Goal: Communication & Community: Answer question/provide support

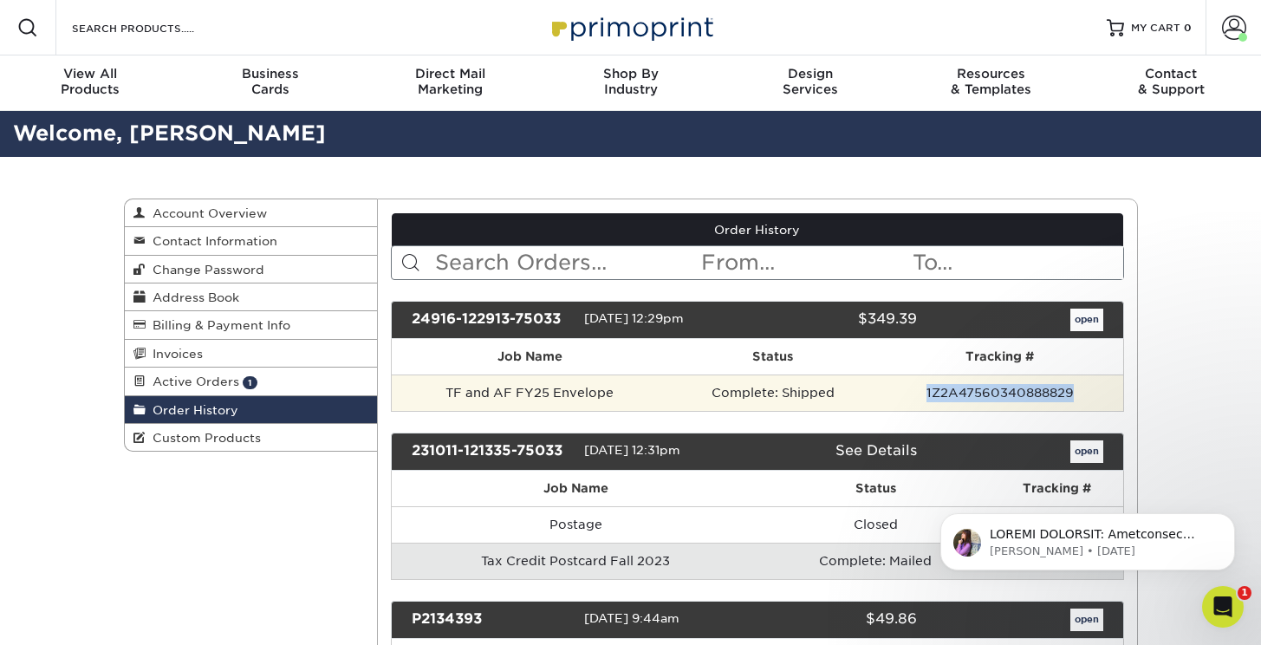
drag, startPoint x: 1070, startPoint y: 394, endPoint x: 927, endPoint y: 392, distance: 143.0
click at [927, 392] on td "1Z2A47560340888829" at bounding box center [999, 392] width 245 height 36
copy td "1Z2A47560340888829"
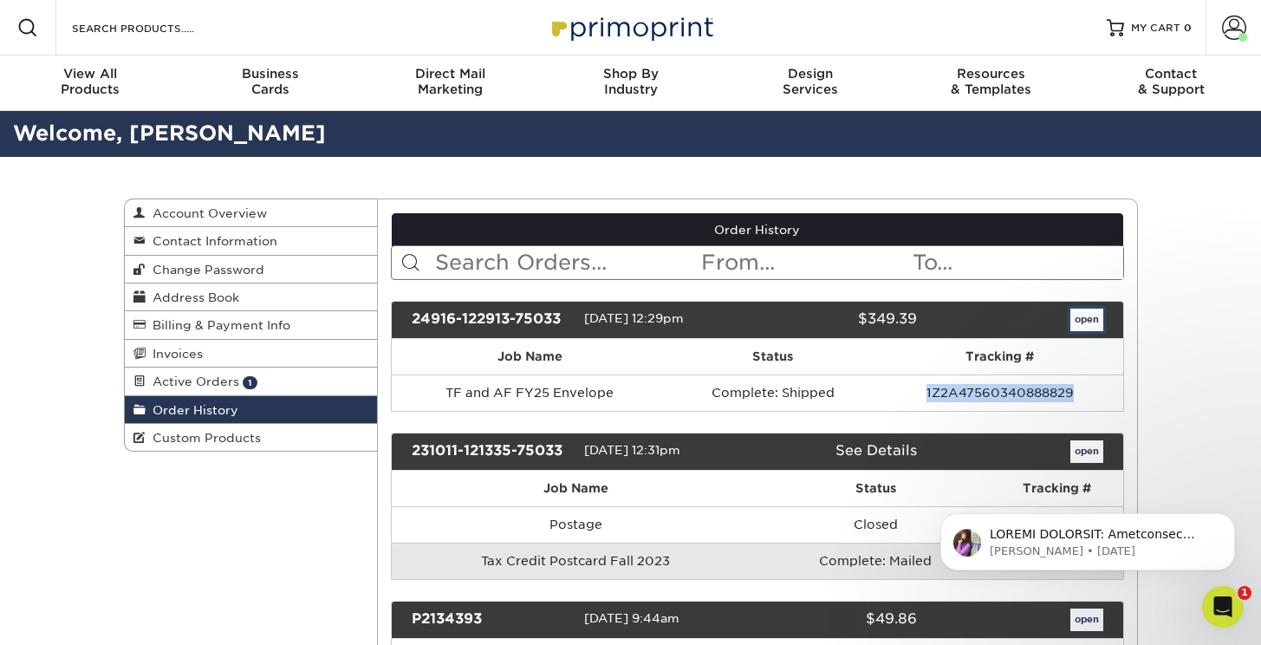
click at [1093, 321] on link "open" at bounding box center [1086, 319] width 33 height 23
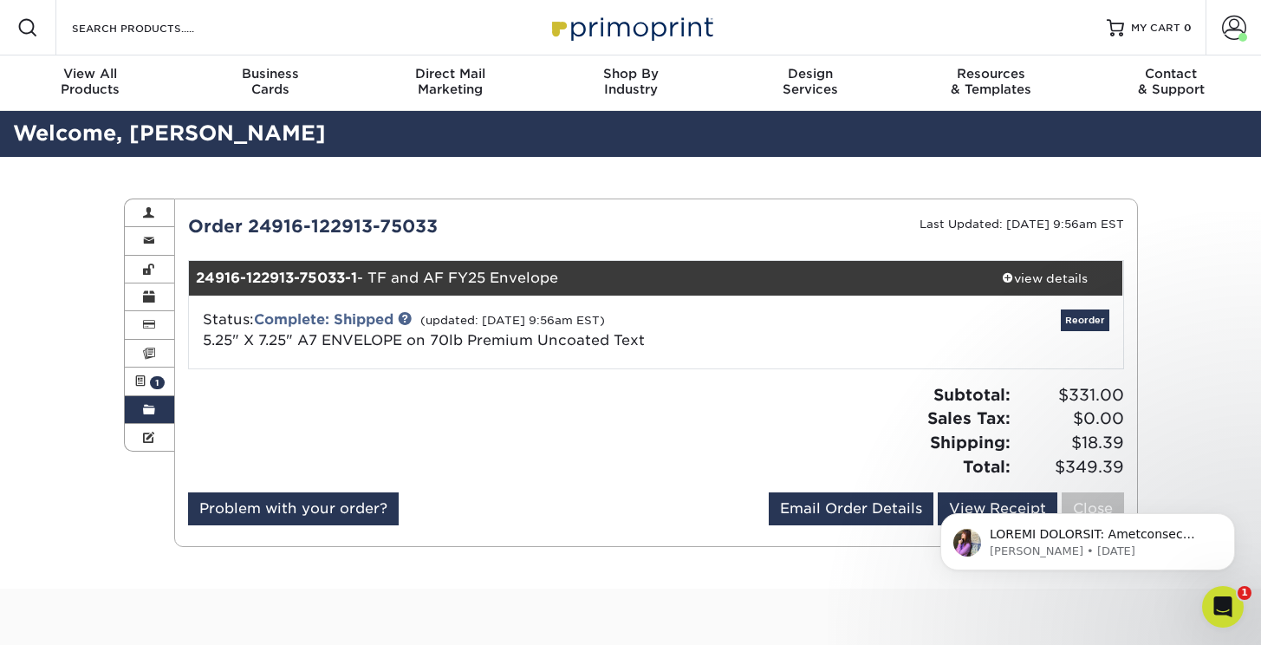
scroll to position [32, 0]
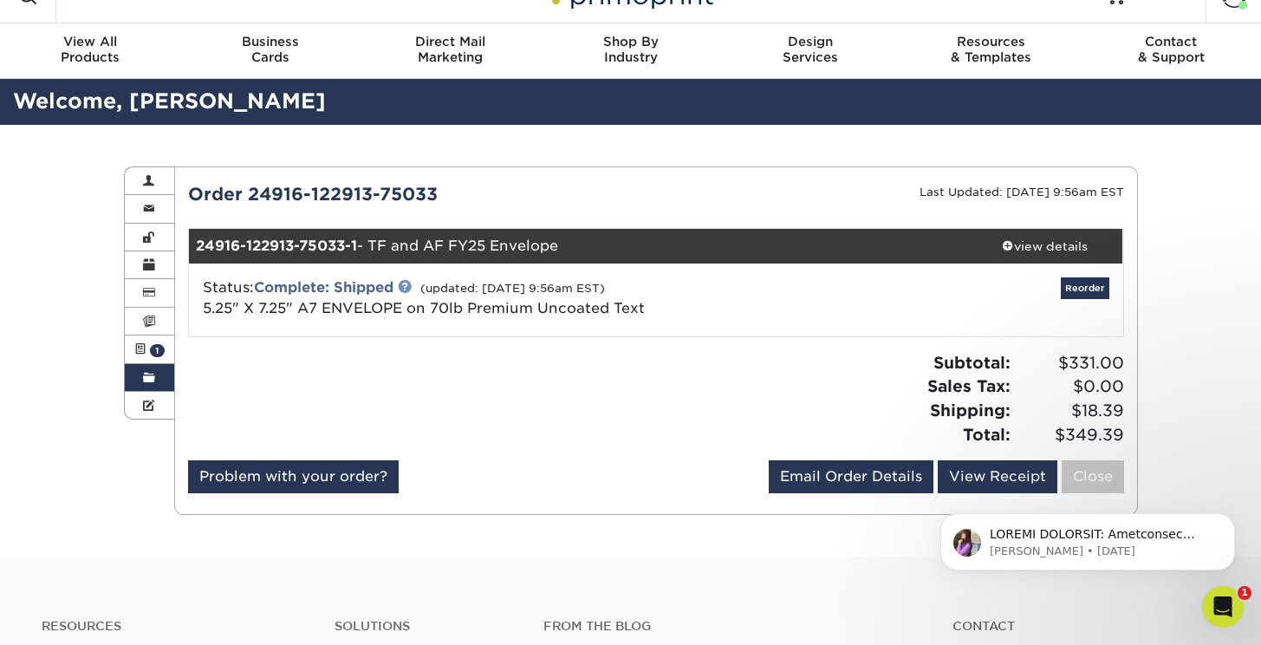
click at [411, 286] on link at bounding box center [405, 286] width 14 height 14
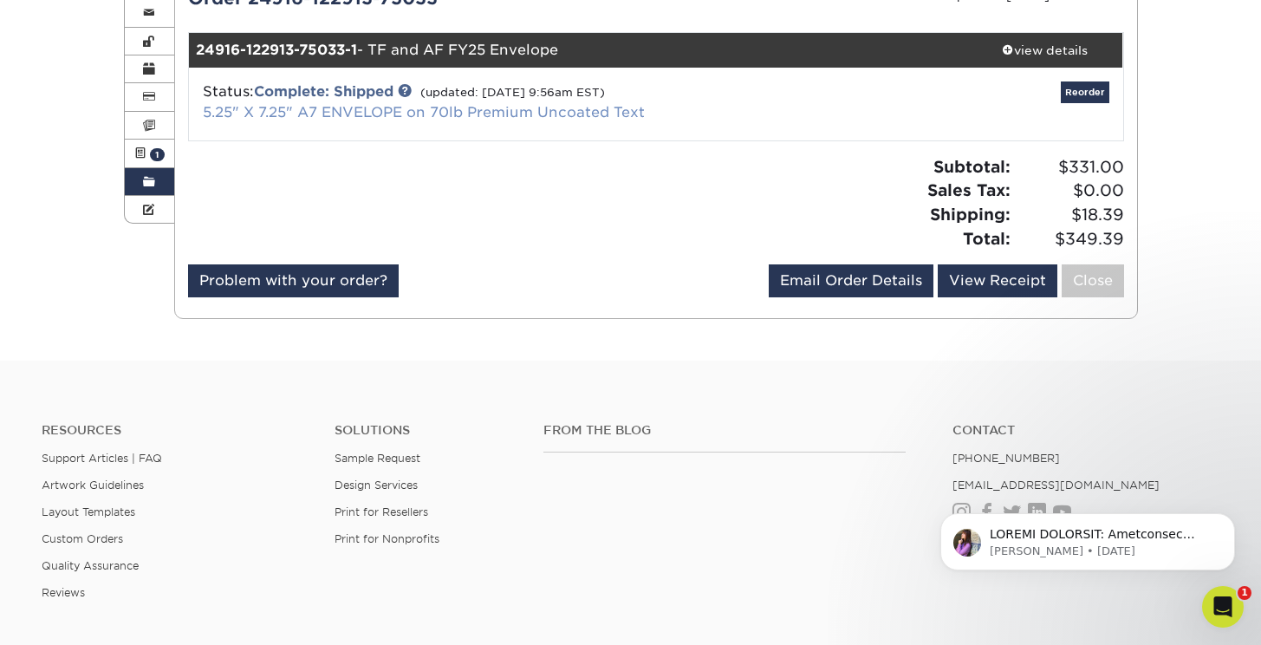
scroll to position [0, 0]
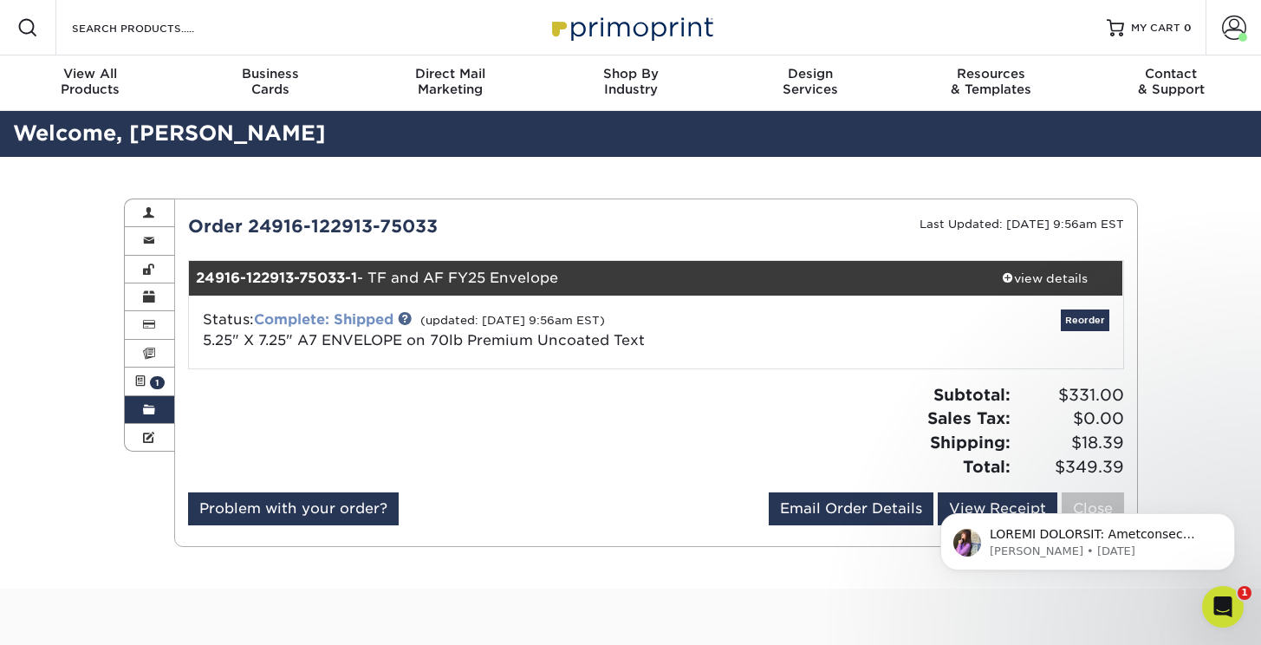
click at [371, 319] on link "Complete: Shipped" at bounding box center [323, 319] width 139 height 16
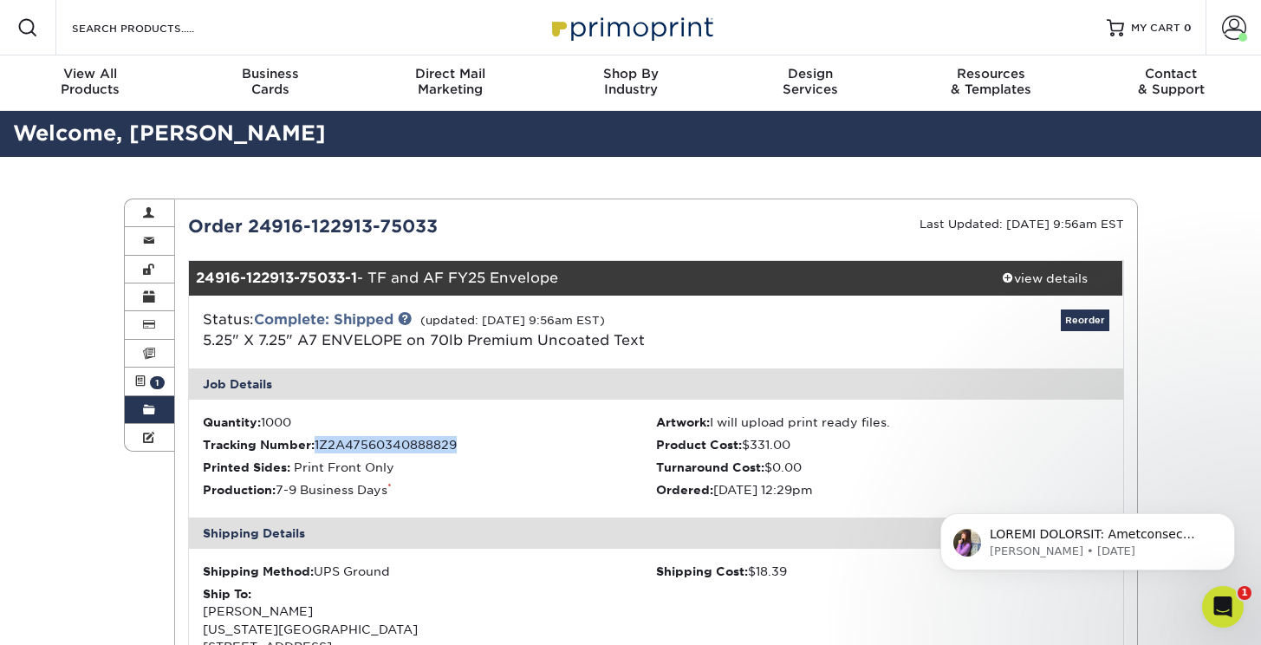
drag, startPoint x: 464, startPoint y: 443, endPoint x: 315, endPoint y: 438, distance: 149.1
click at [315, 438] on li "Tracking Number: 1Z2A47560340888829" at bounding box center [429, 444] width 453 height 17
copy span "1Z2A47560340888829"
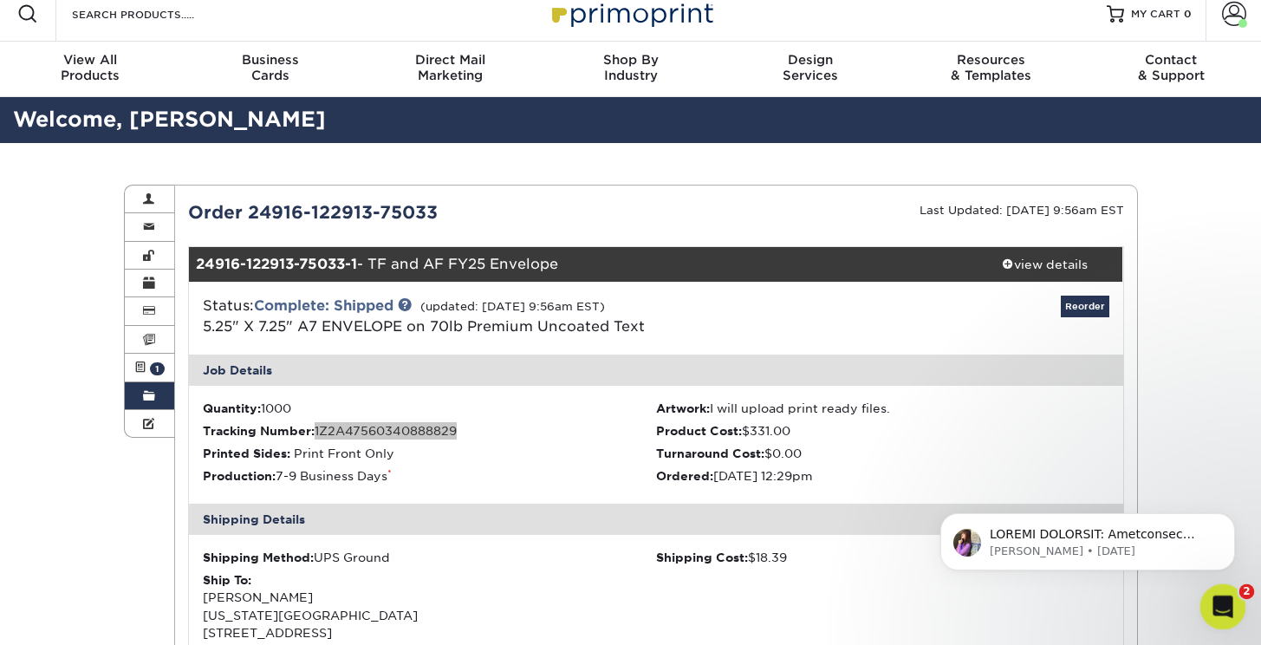
click at [1215, 605] on icon "Open Intercom Messenger" at bounding box center [1220, 604] width 29 height 29
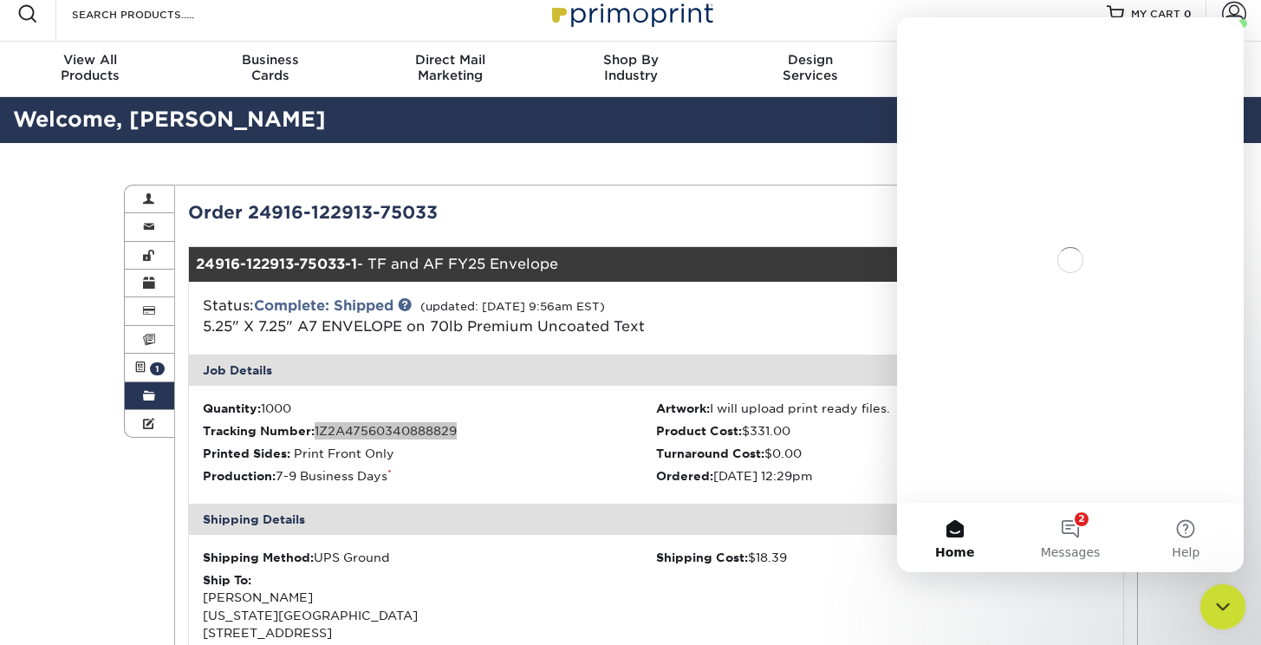
scroll to position [0, 0]
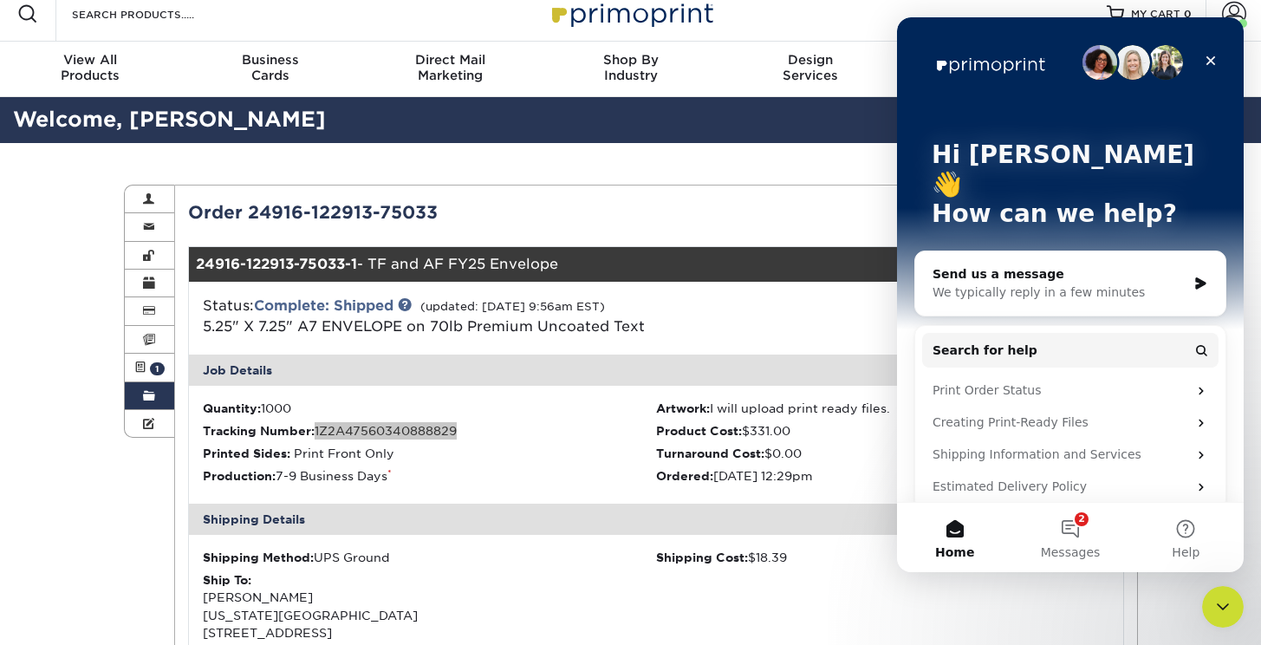
click at [1081, 265] on div "Send us a message" at bounding box center [1059, 274] width 254 height 18
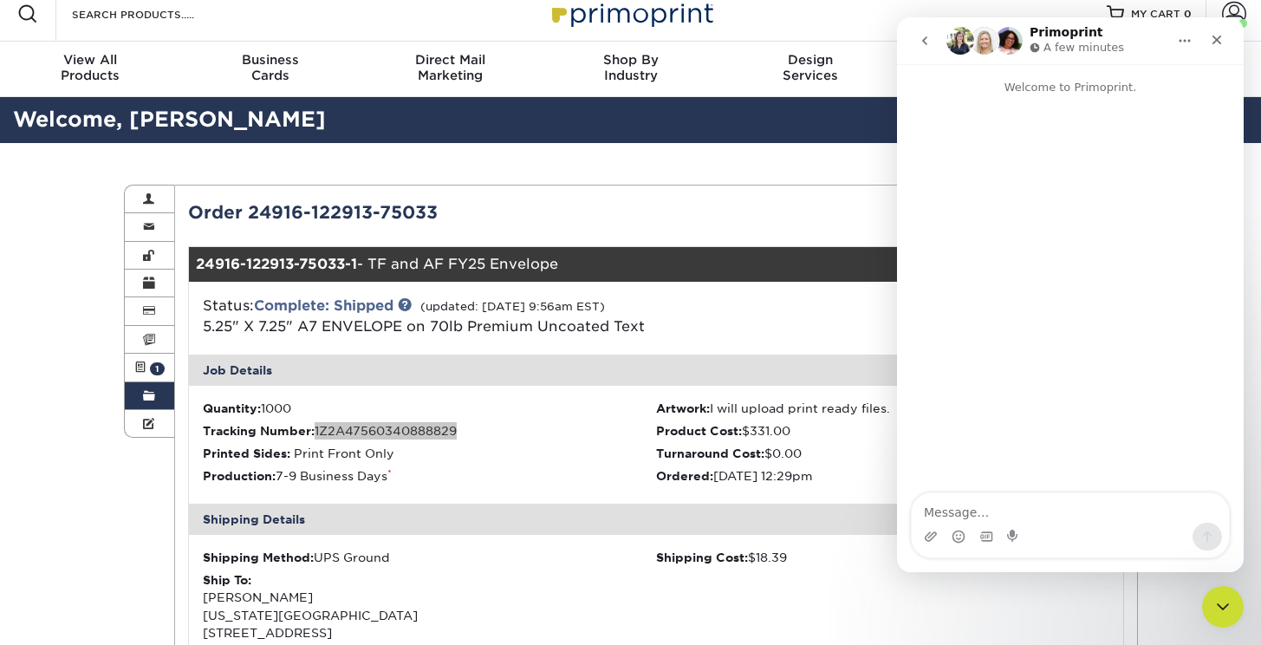
click at [961, 509] on textarea "Message…" at bounding box center [1069, 507] width 317 height 29
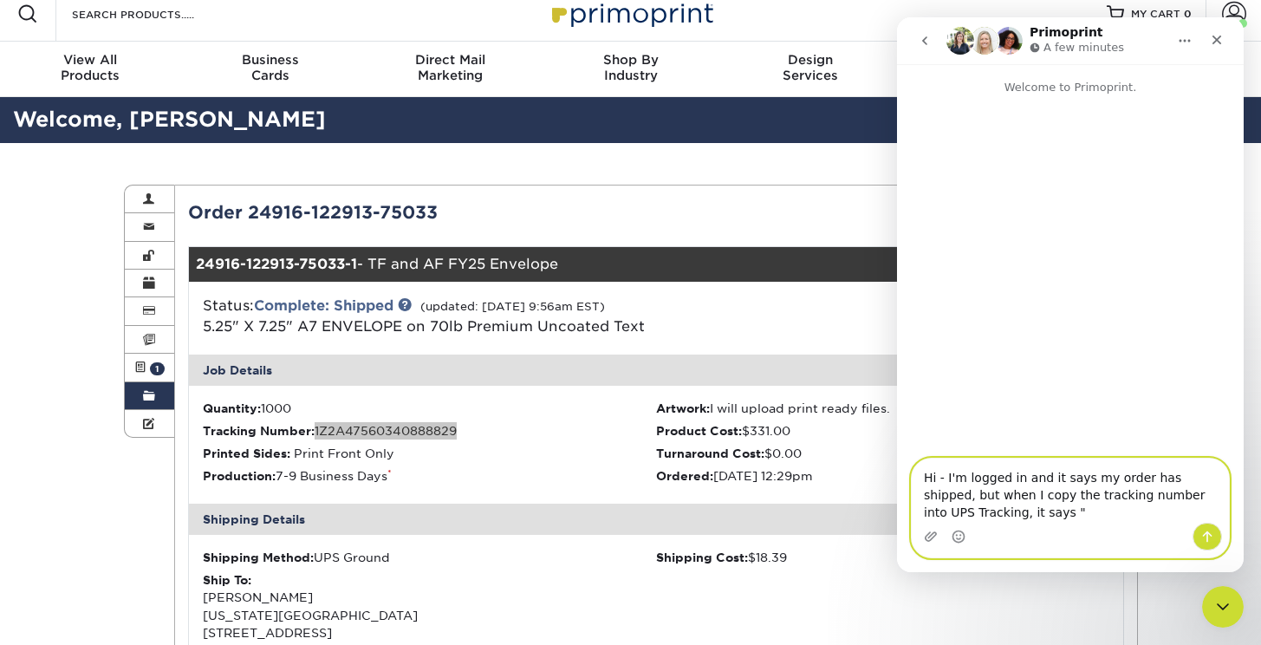
paste textarea "Currently, we are not able to provide the tracking details. We can’t locate shi…"
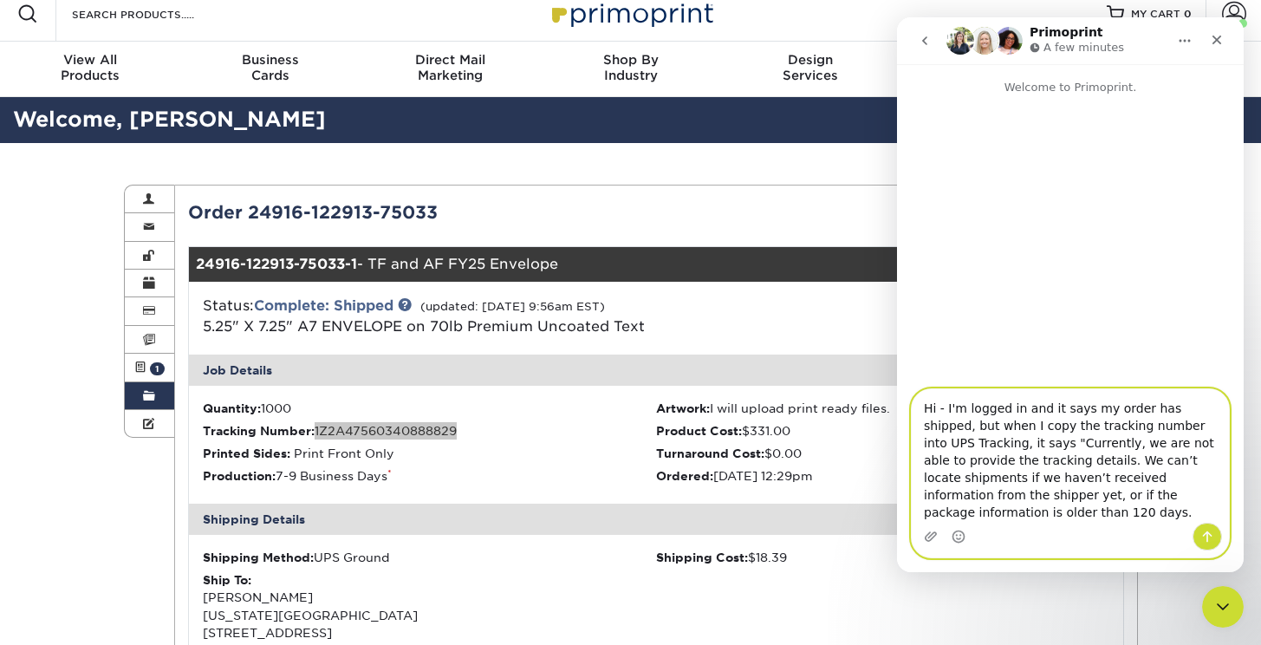
type textarea "Hi - I'm logged in and it says my order has shipped, but when I copy the tracki…"
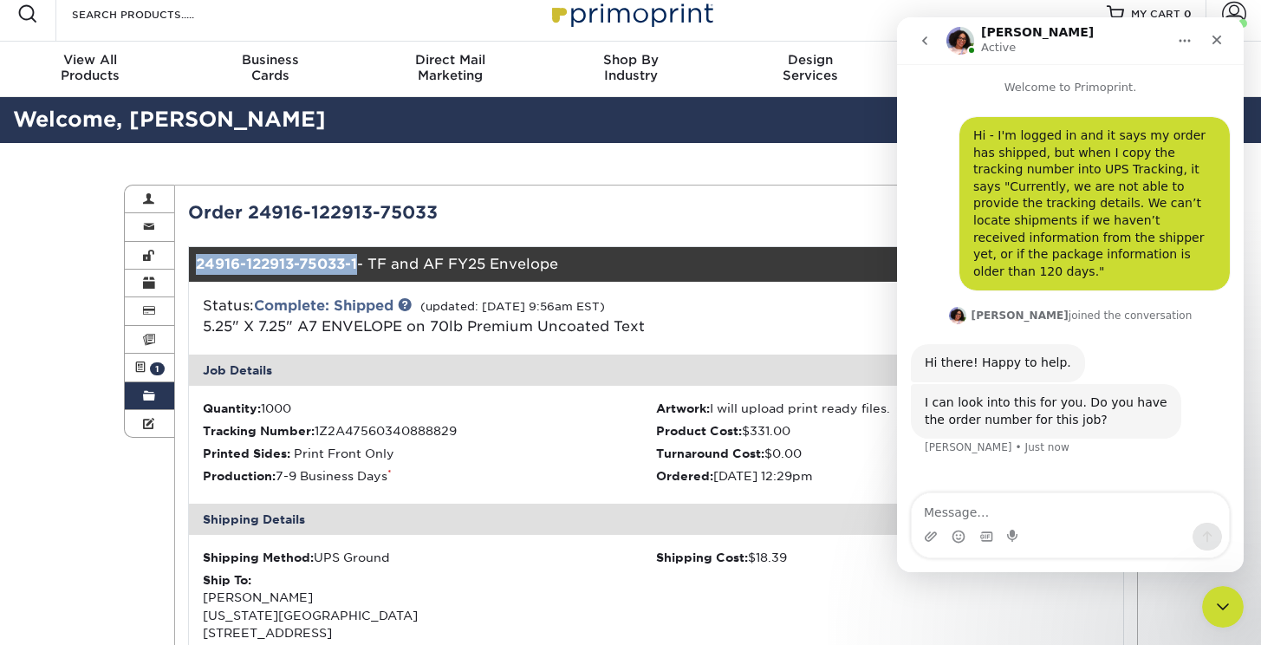
drag, startPoint x: 360, startPoint y: 264, endPoint x: 196, endPoint y: 265, distance: 164.6
click at [196, 265] on div "24916-122913-75033-1 - TF and AF FY25 Envelope" at bounding box center [578, 264] width 778 height 35
click at [351, 210] on div "Order 24916-122913-75033" at bounding box center [415, 212] width 481 height 26
drag, startPoint x: 444, startPoint y: 210, endPoint x: 192, endPoint y: 209, distance: 251.3
click at [193, 209] on div "Order 24916-122913-75033" at bounding box center [415, 212] width 481 height 26
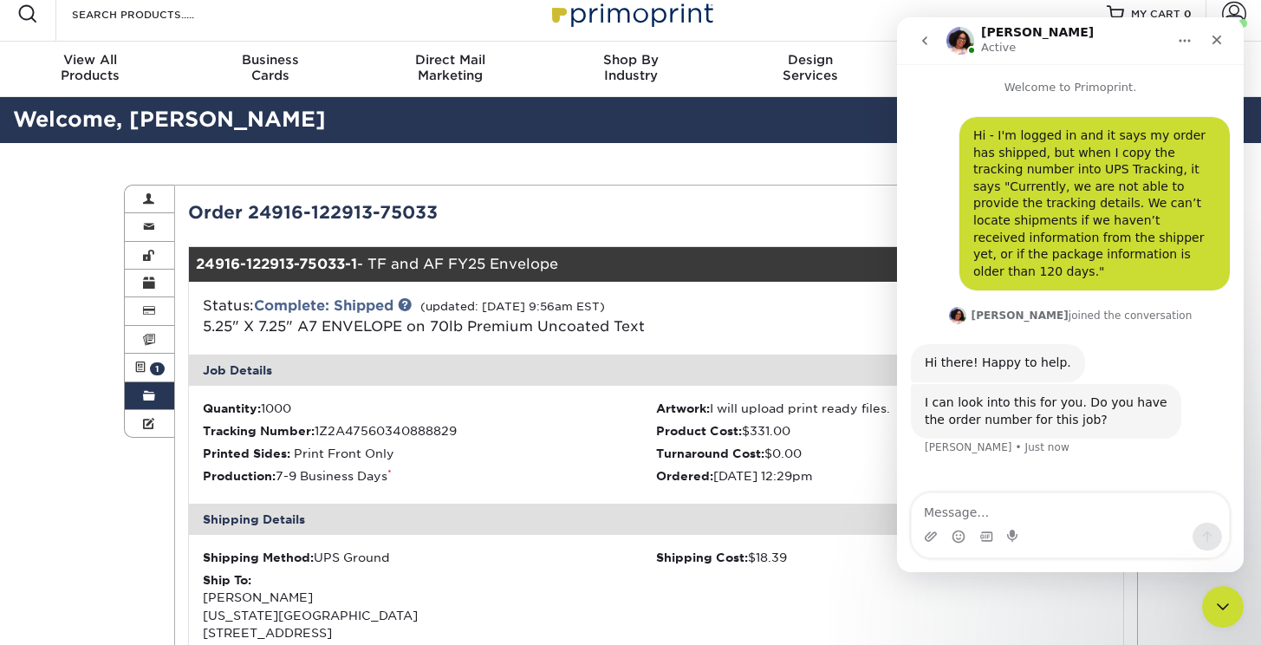
copy div "Order 24916-122913-75033"
click at [987, 509] on textarea "Message…" at bounding box center [1069, 507] width 317 height 29
paste textarea "Order 24916-122913-75033"
type textarea "Order 24916-122913-75033"
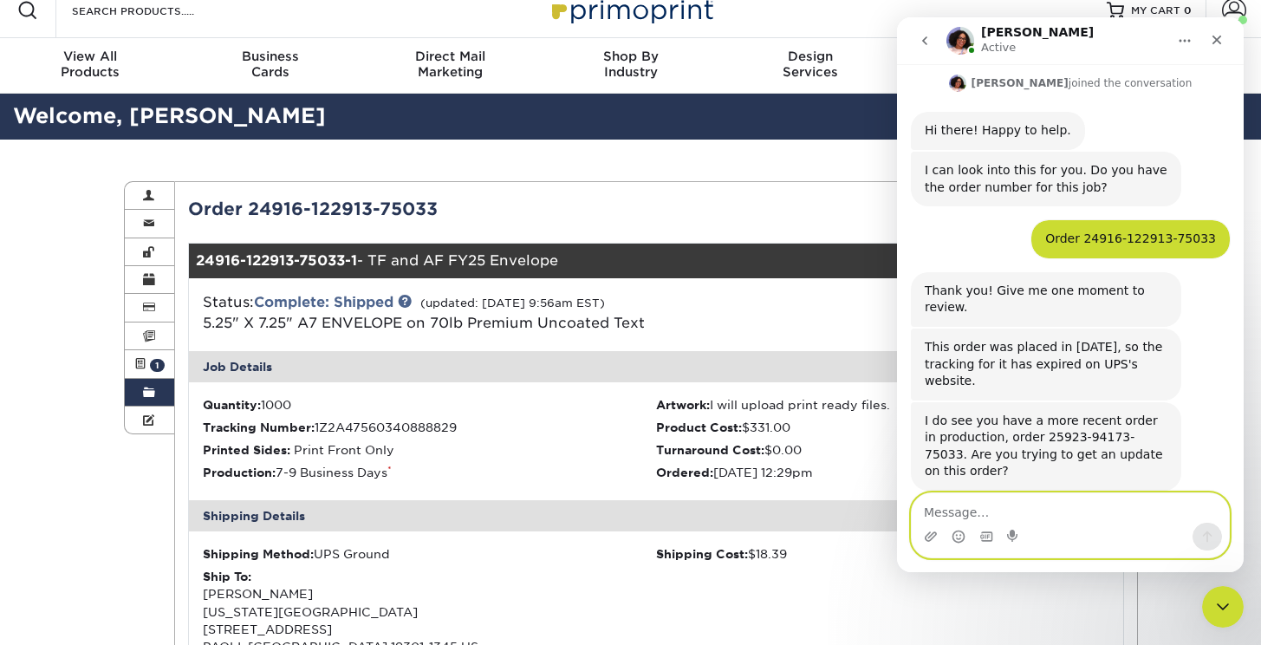
scroll to position [10, 0]
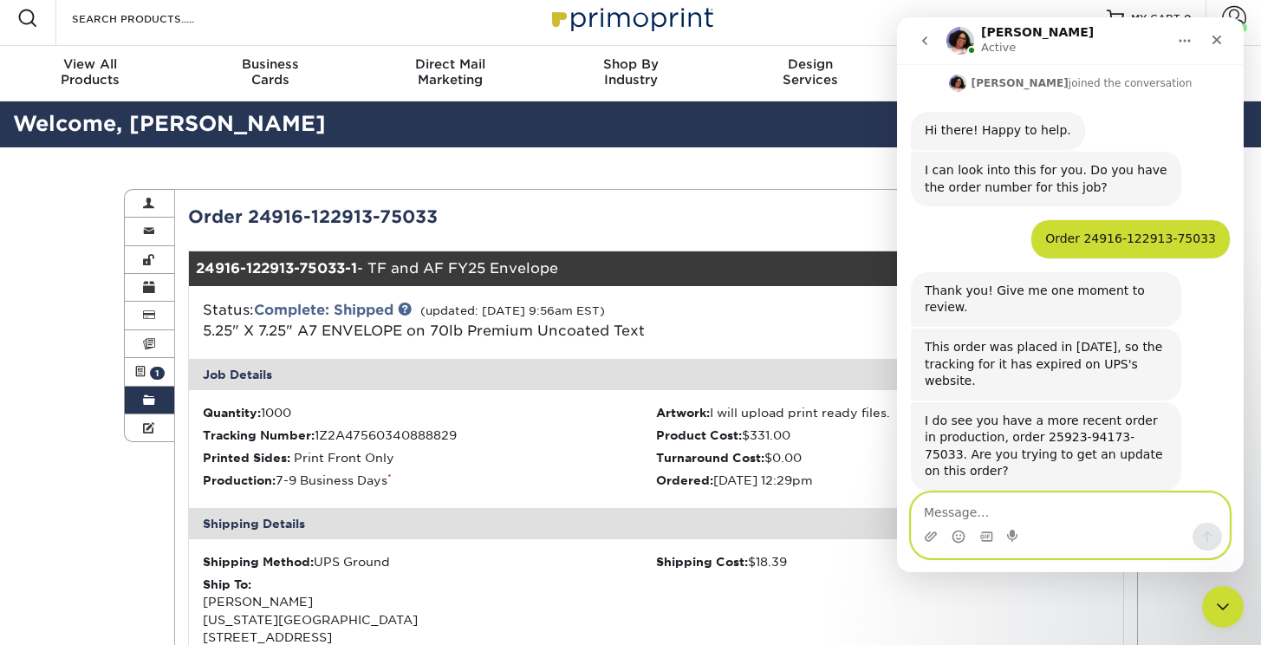
click at [974, 513] on textarea "Message…" at bounding box center [1069, 507] width 317 height 29
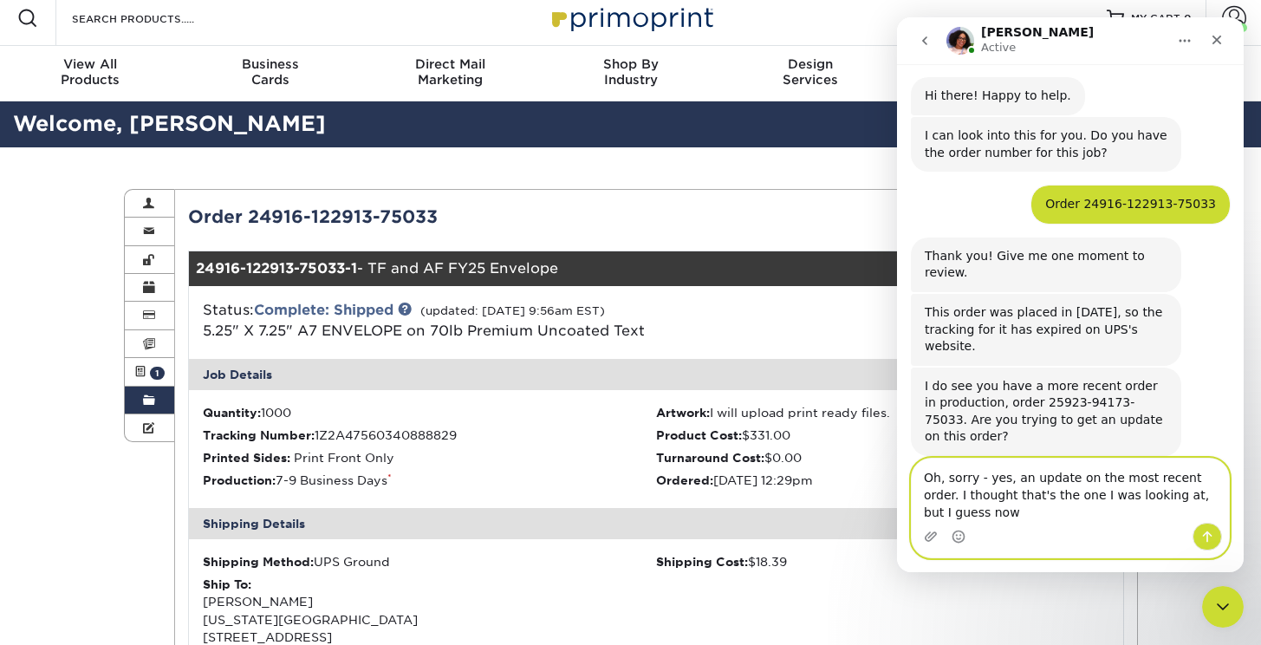
type textarea "Oh, sorry - yes, an update on the most recent order. I thought that's the one I…"
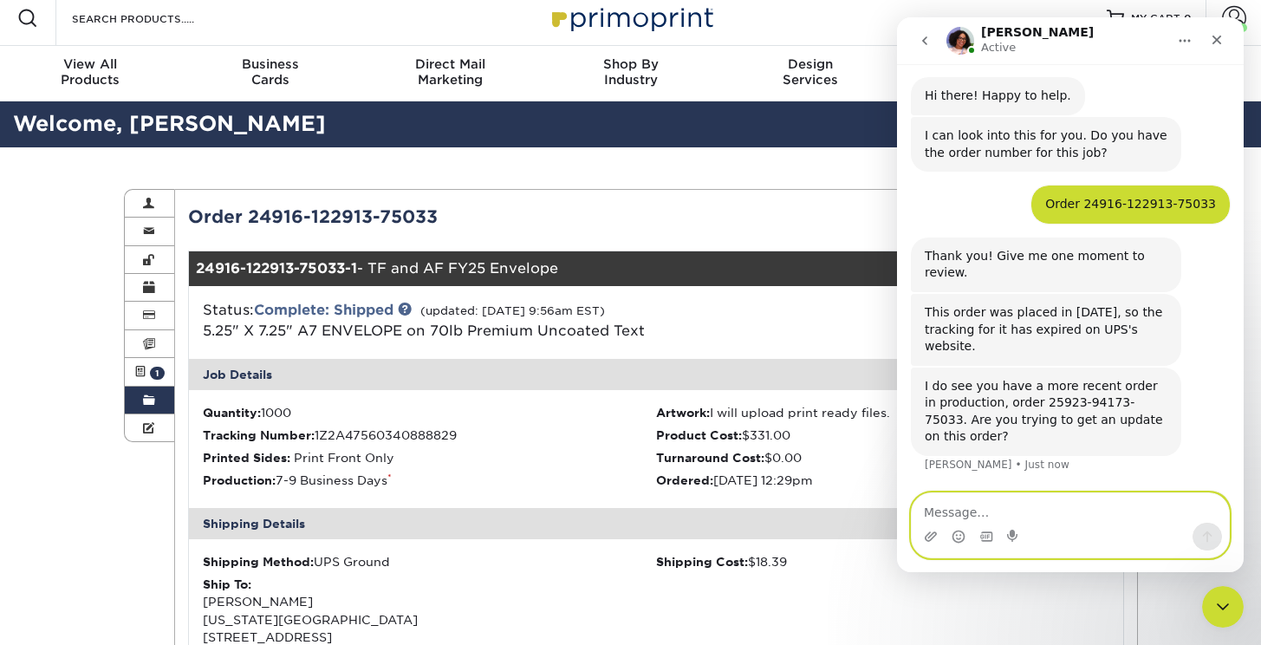
scroll to position [317, 0]
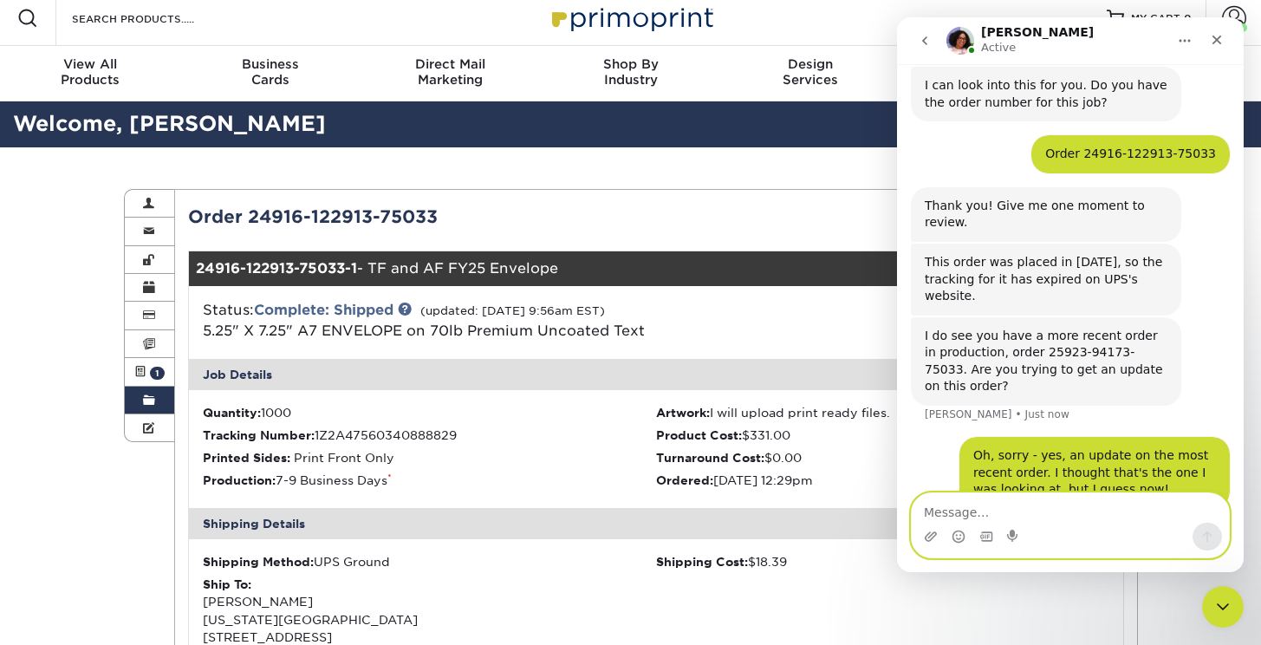
type textarea "g"
type textarea ""guess not""
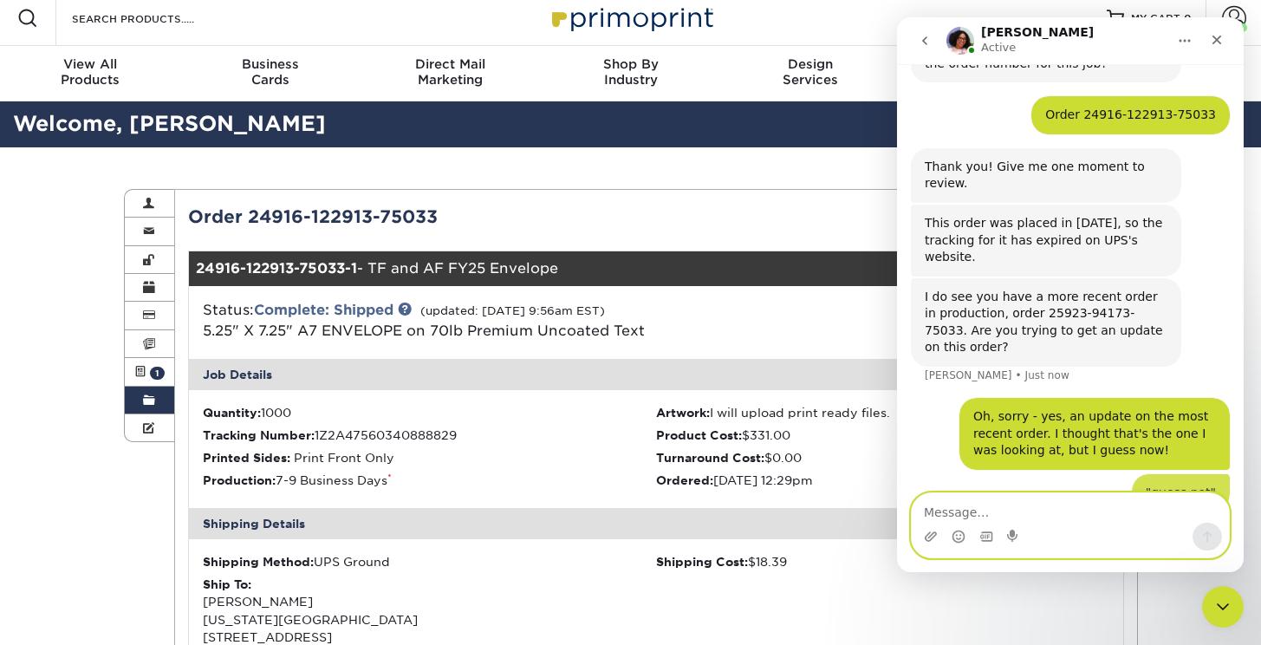
scroll to position [357, 0]
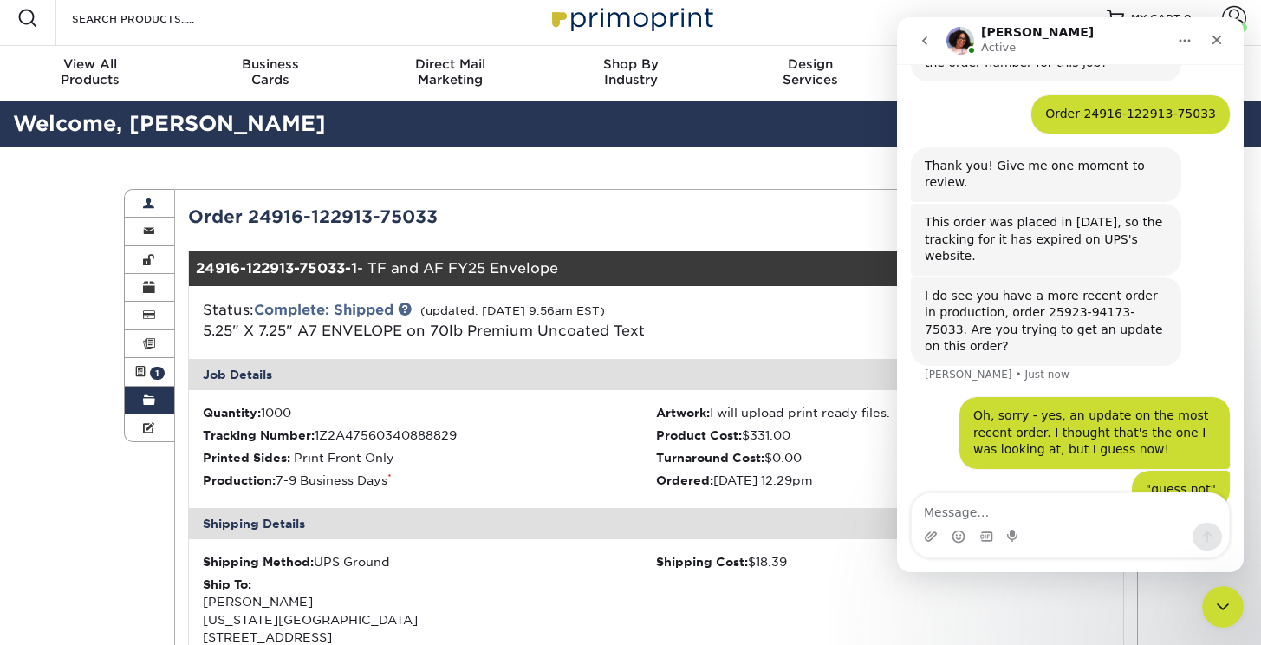
click at [152, 201] on span at bounding box center [149, 204] width 12 height 14
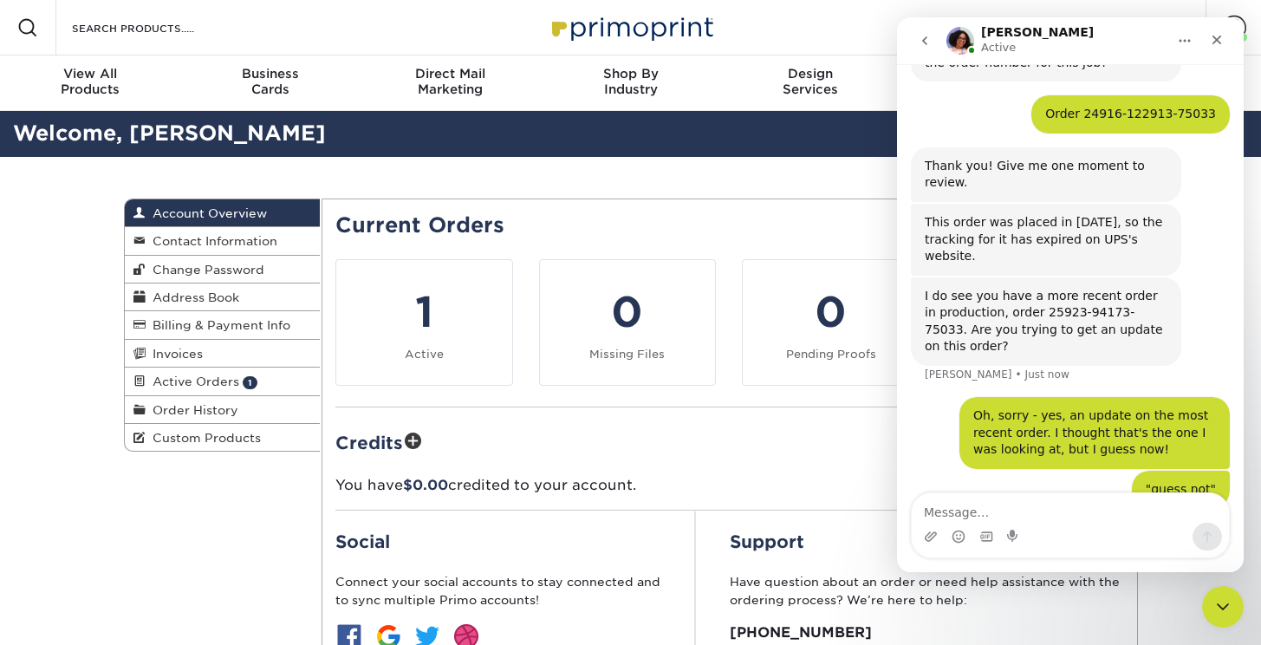
scroll to position [424, 0]
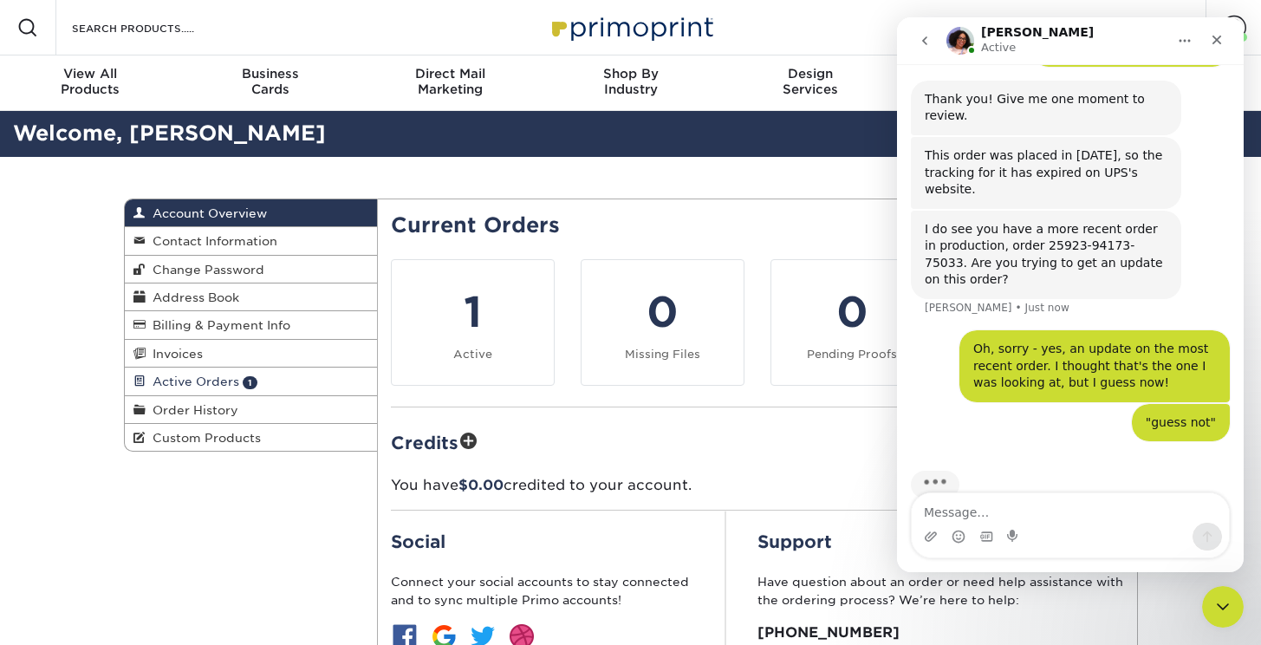
click at [172, 384] on span "Active Orders" at bounding box center [193, 381] width 94 height 14
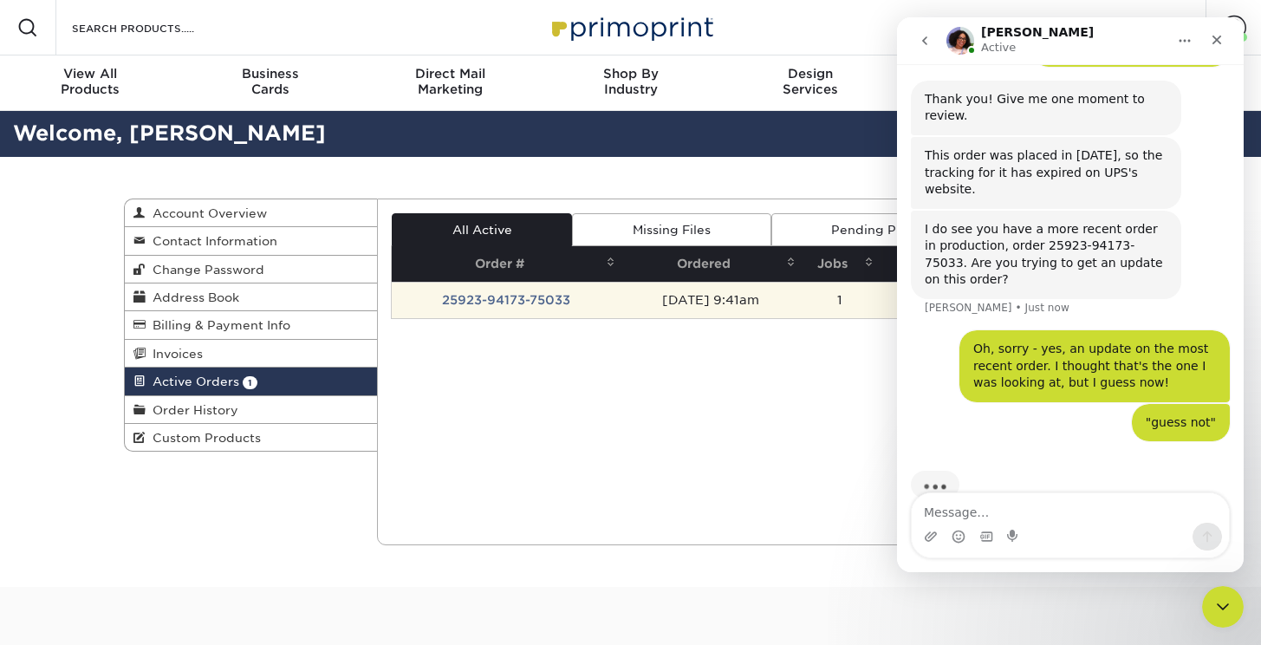
click at [535, 298] on td "25923-94173-75033" at bounding box center [506, 300] width 229 height 36
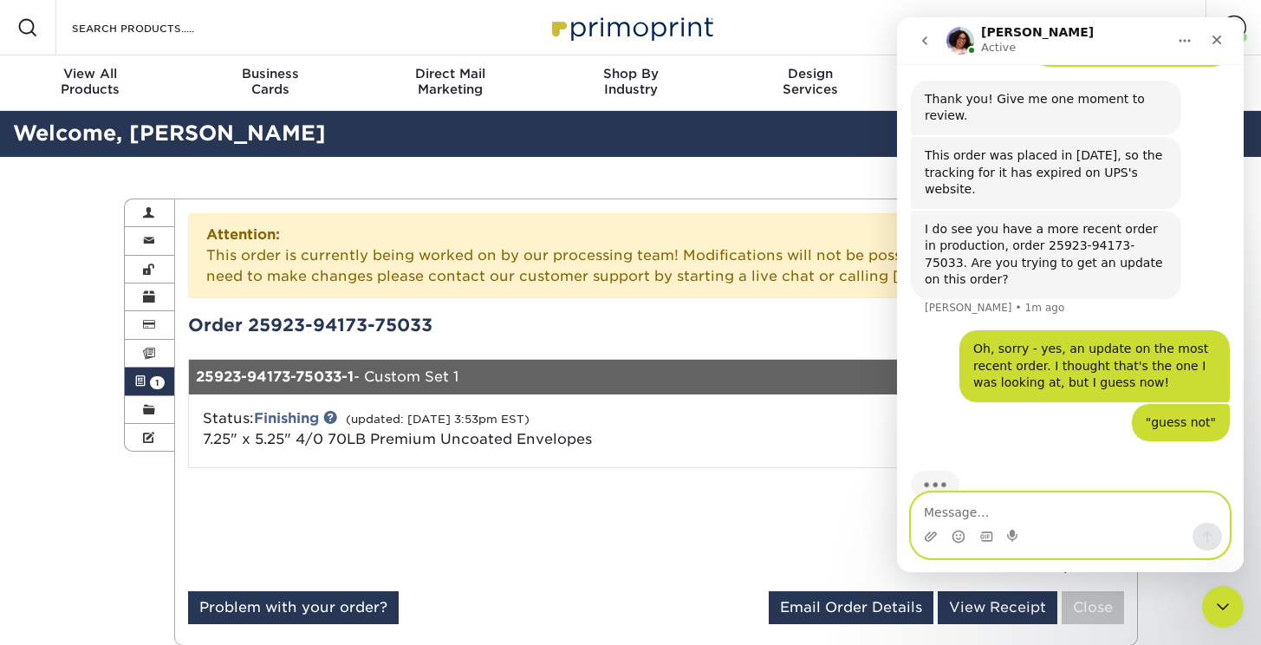
click at [943, 518] on textarea "Message…" at bounding box center [1069, 507] width 317 height 29
type textarea "Now I see....it's not done yet."
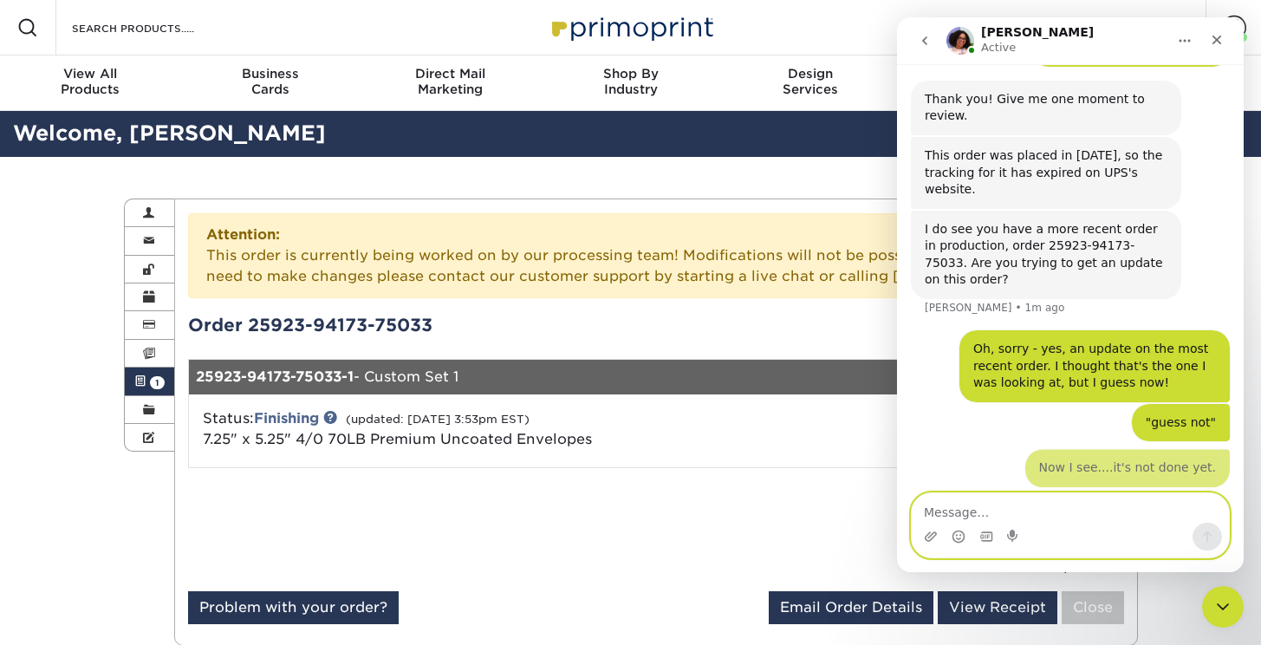
scroll to position [464, 0]
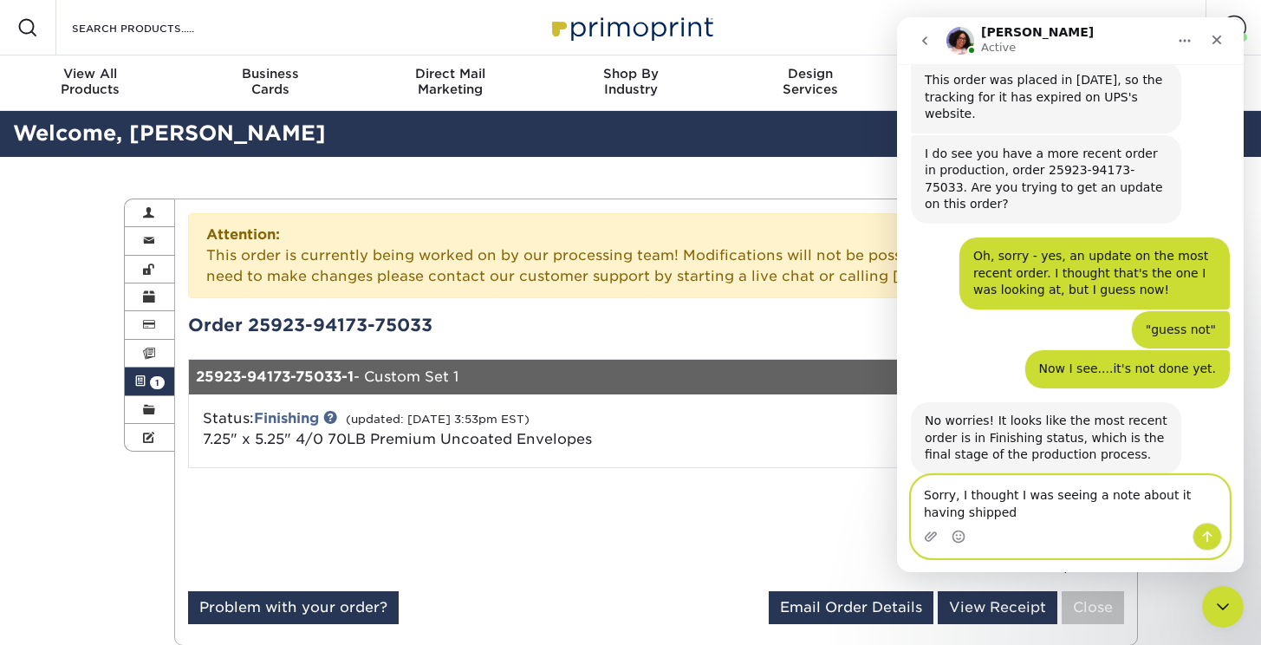
type textarea "Sorry, I thought I was seeing a note about it having shipped."
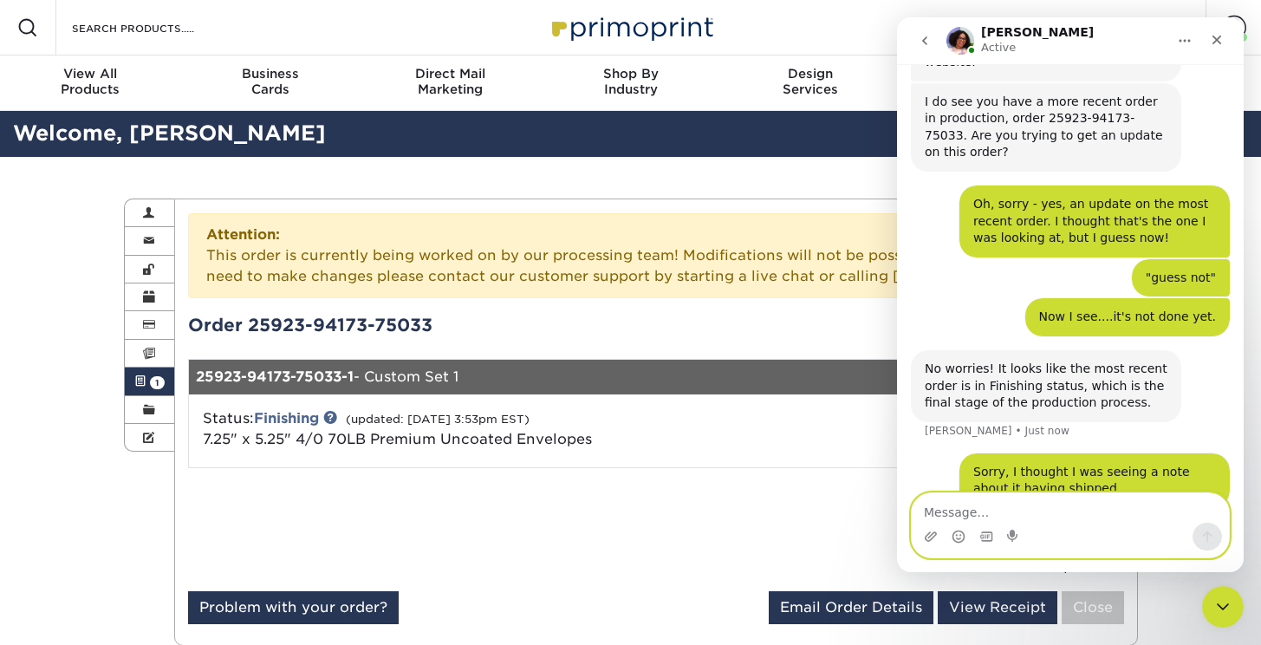
scroll to position [618, 0]
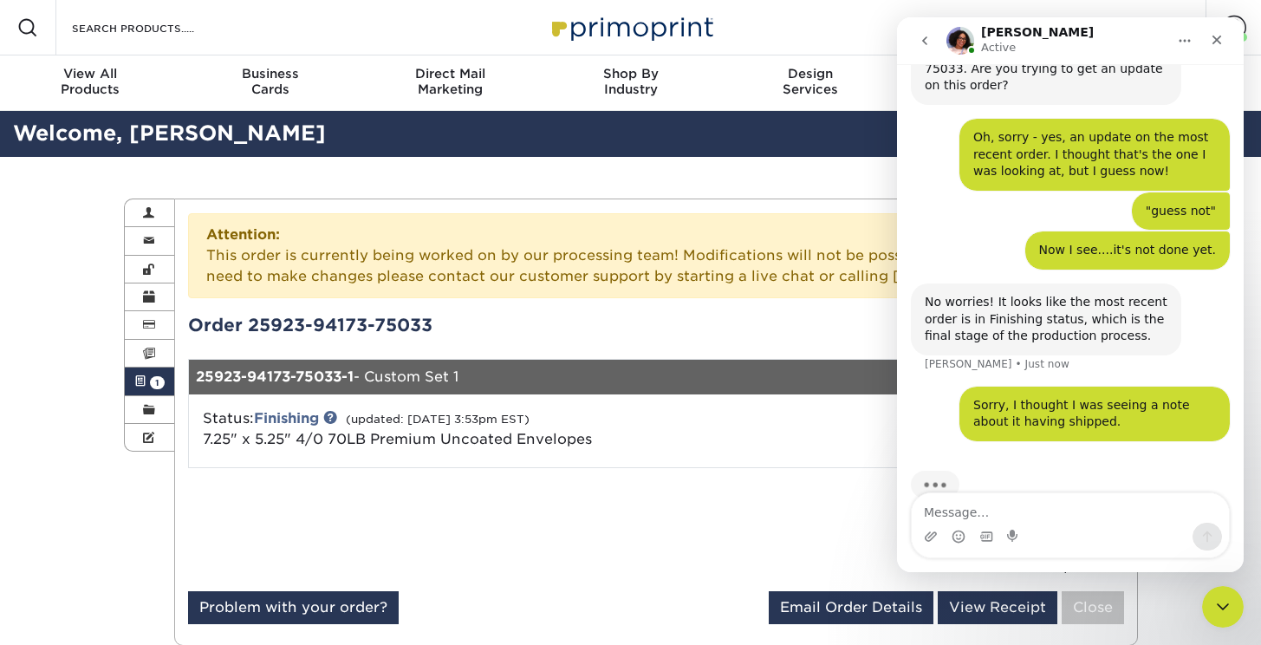
click at [931, 36] on icon "go back" at bounding box center [925, 41] width 14 height 14
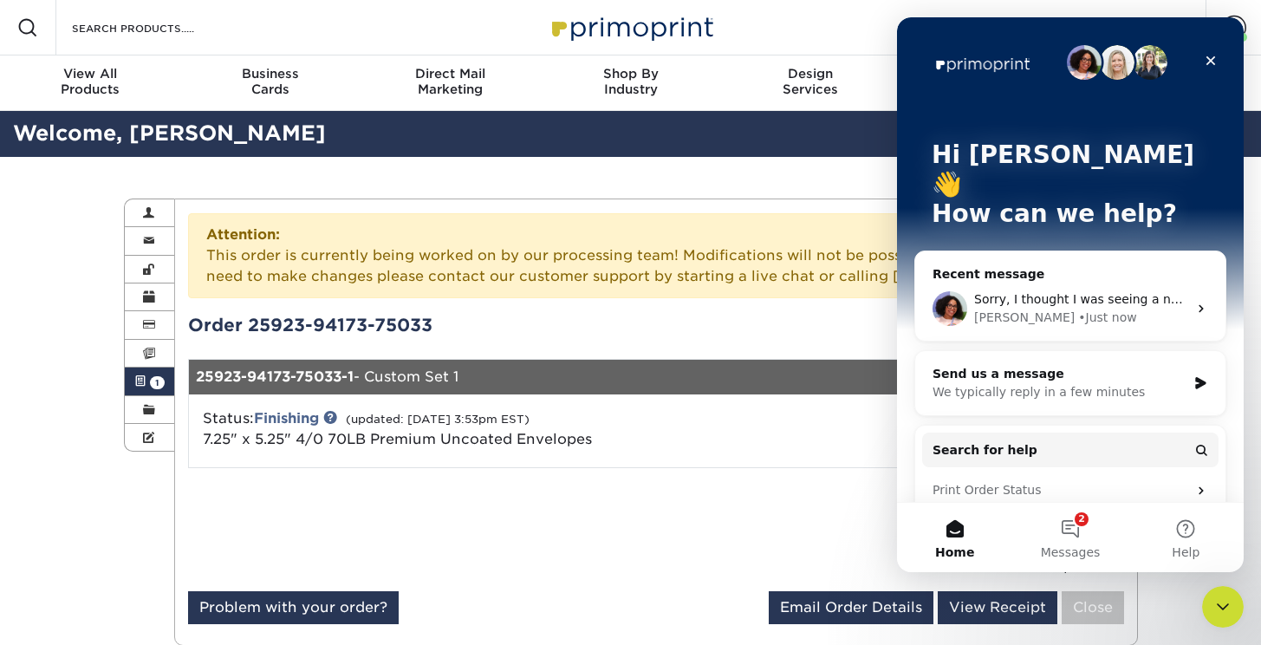
scroll to position [0, 0]
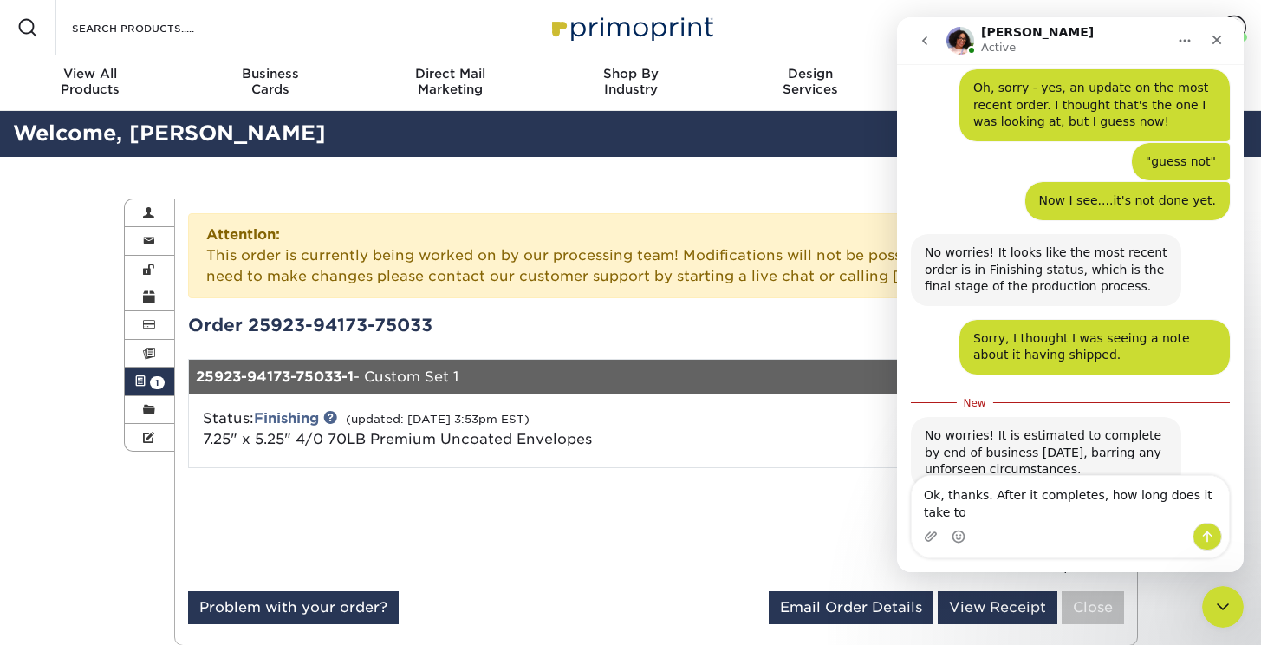
scroll to position [682, 0]
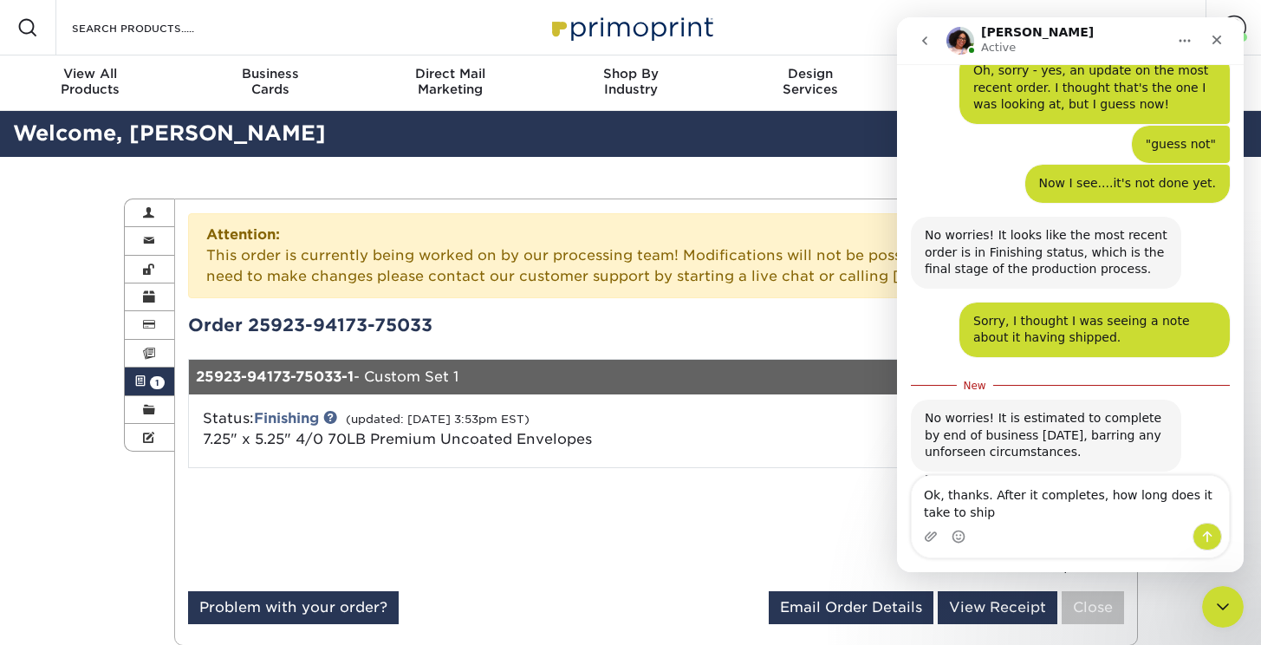
type textarea "Ok, thanks. After it completes, how long does it take to ship?"
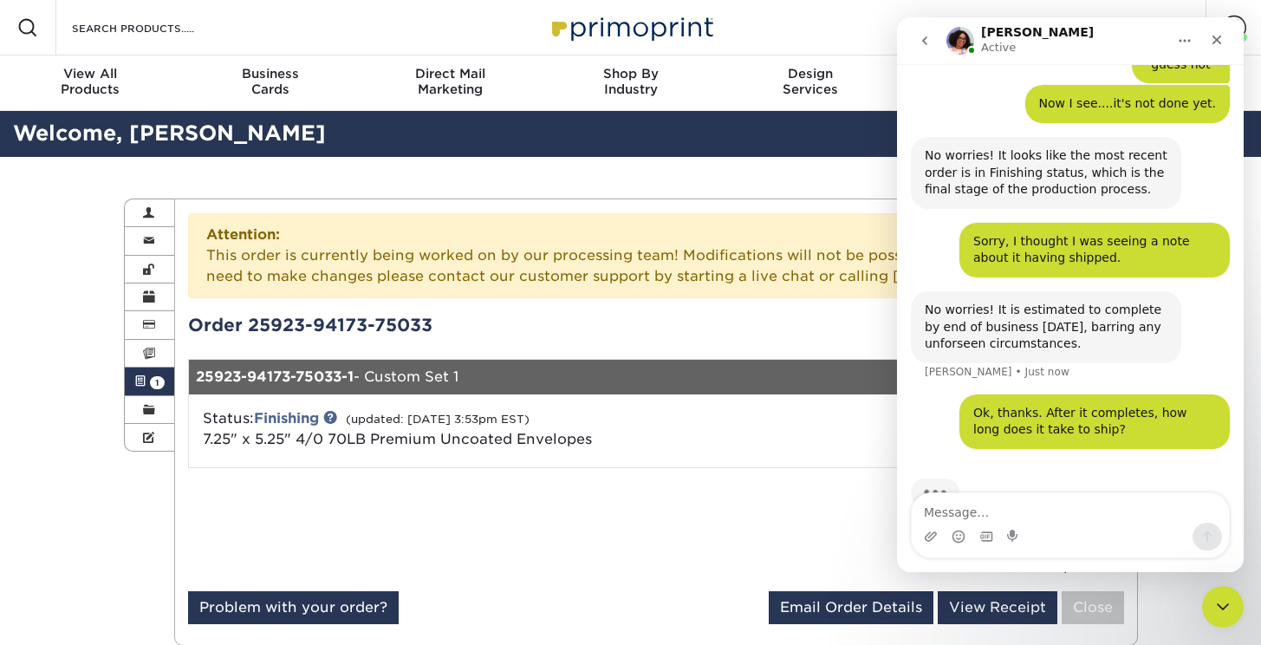
scroll to position [772, 0]
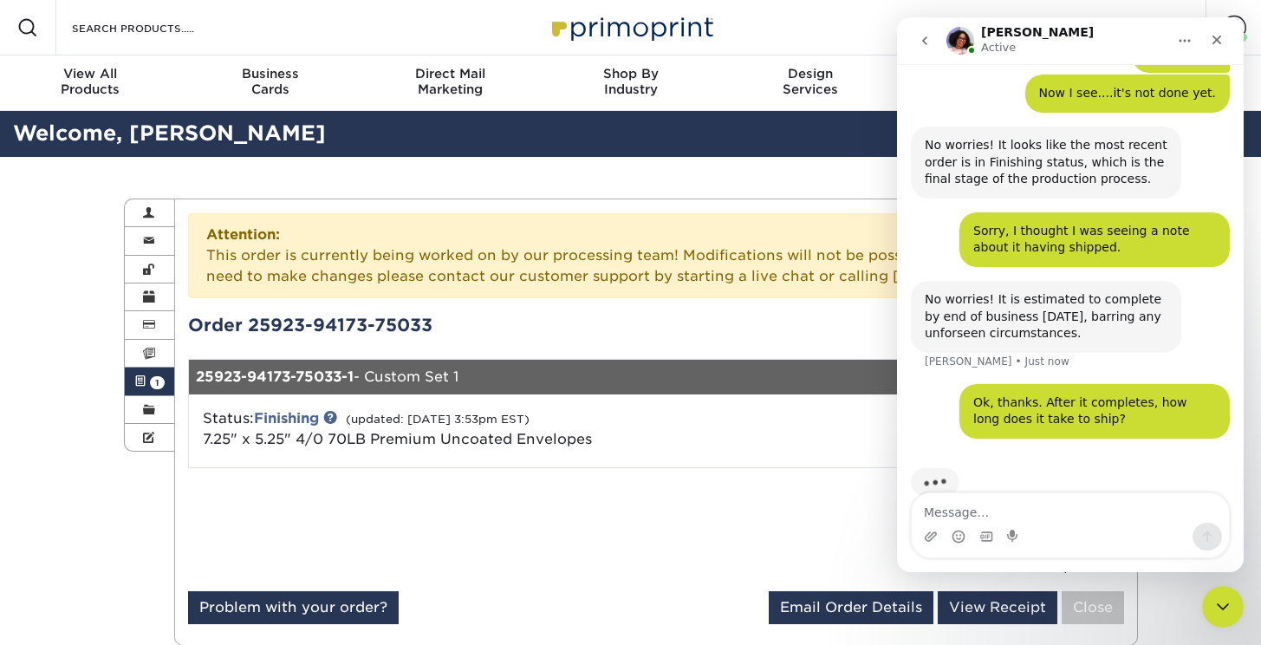
click at [929, 43] on icon "go back" at bounding box center [925, 41] width 14 height 14
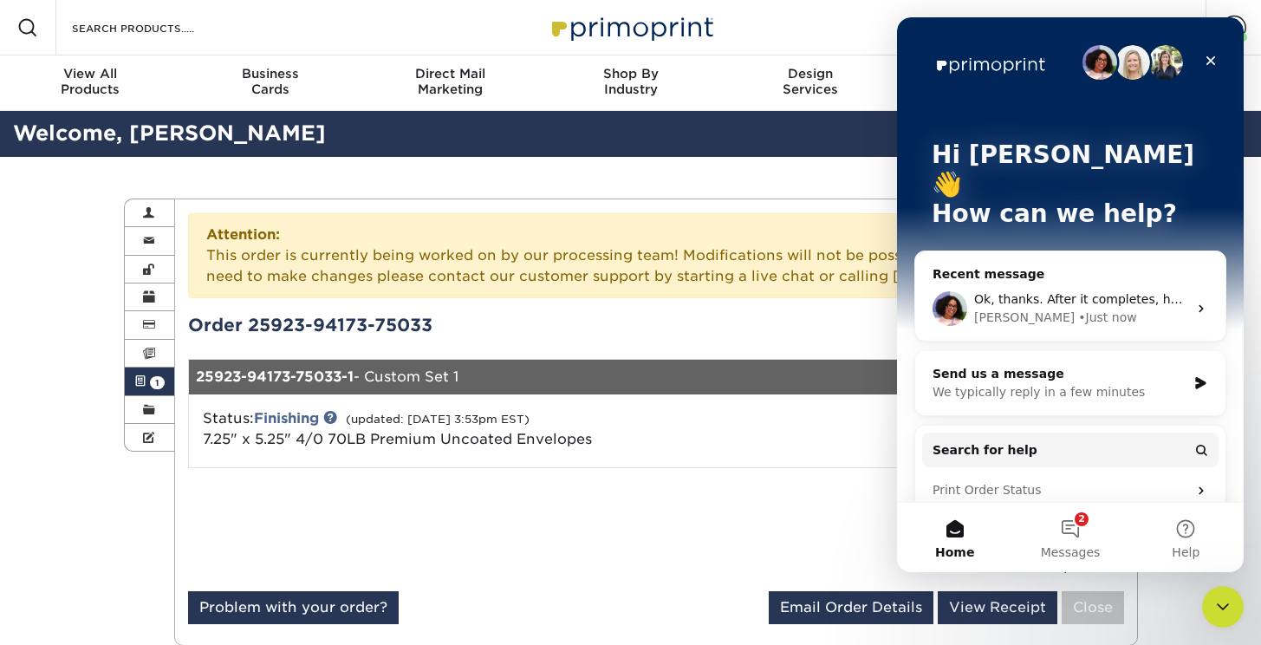
click at [684, 423] on div "Status: Finishing (updated: [DATE] 3:53pm EST) 7.25" x 5.25" 4/0 70LB Premium U…" at bounding box center [500, 429] width 621 height 42
click at [1209, 62] on icon "Close" at bounding box center [1211, 61] width 10 height 10
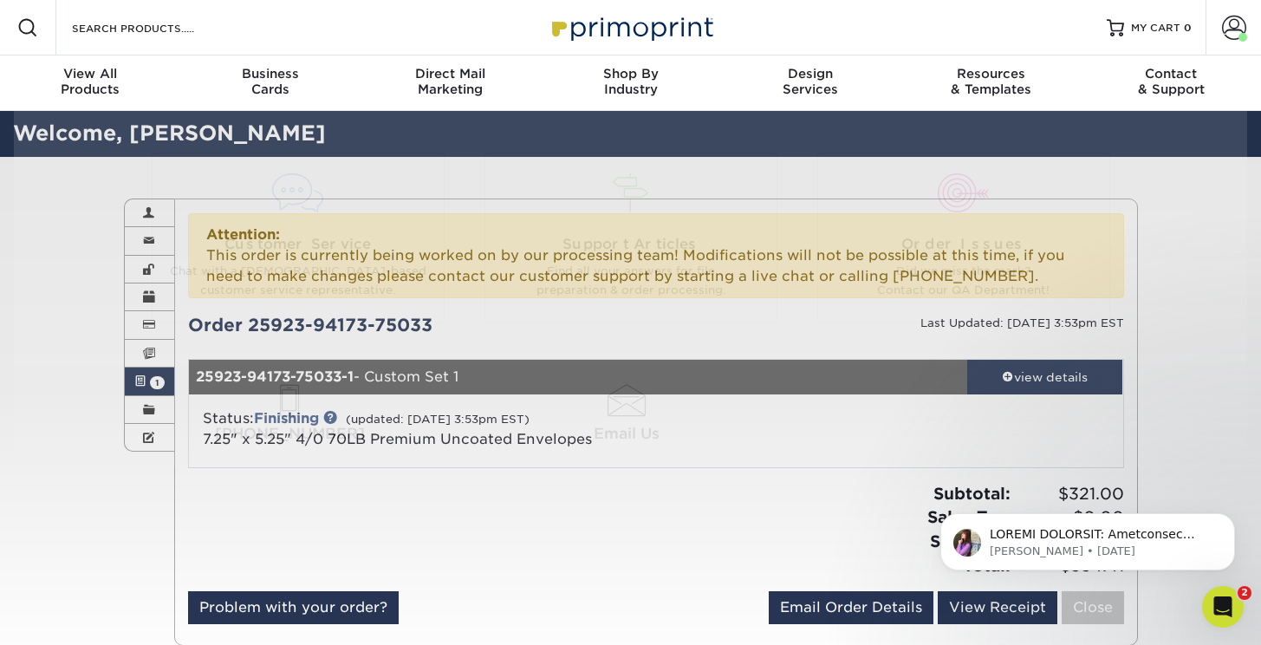
click at [749, 521] on div "Subtotal: $321.00 Sales Tax: $0.00 Shipping: $13.41 Total: $334.41" at bounding box center [896, 529] width 481 height 95
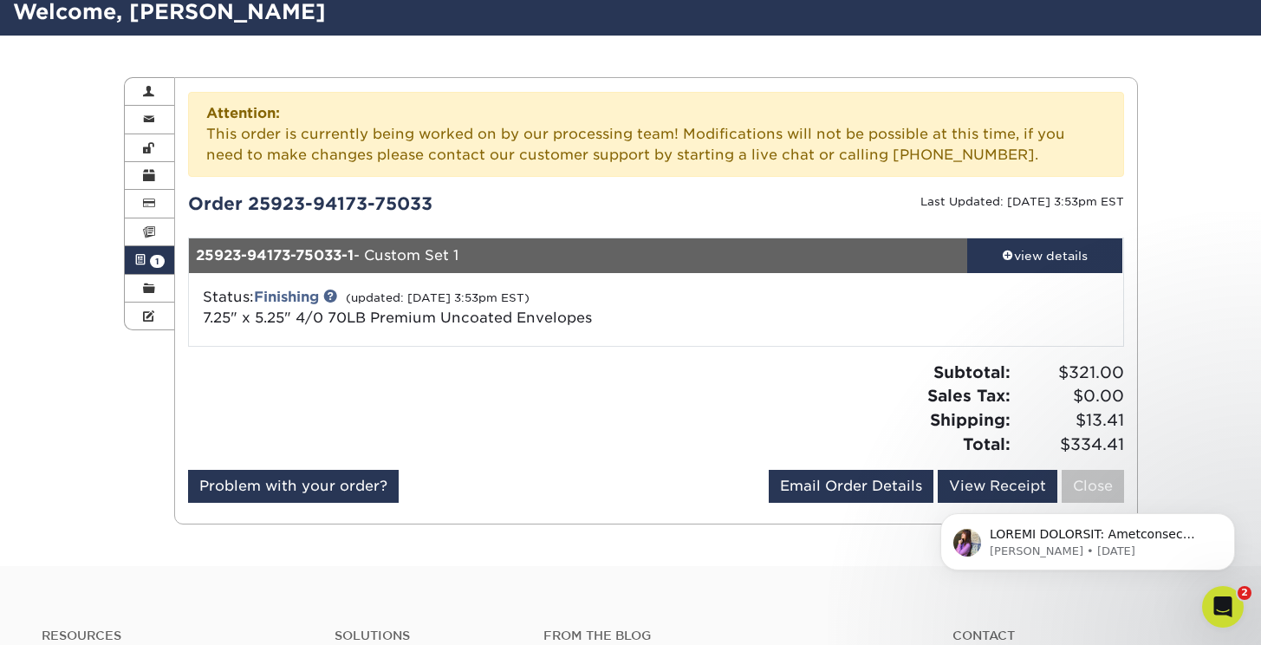
scroll to position [126, 0]
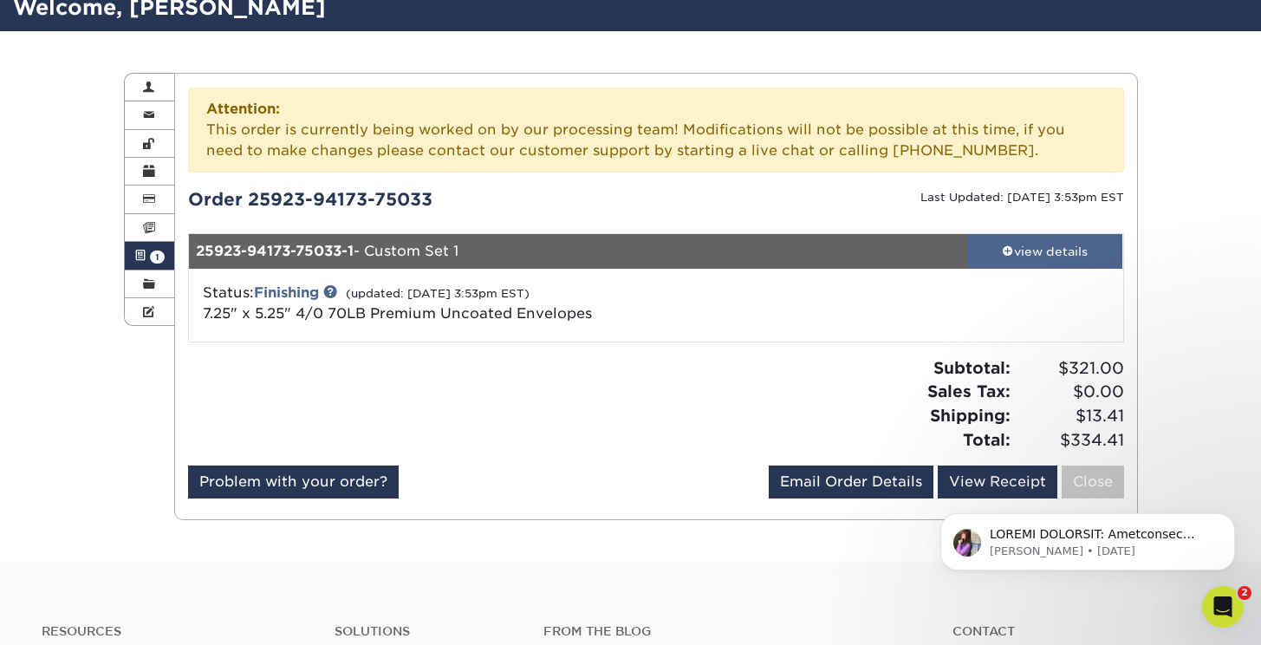
click at [1040, 256] on div "view details" at bounding box center [1045, 251] width 156 height 17
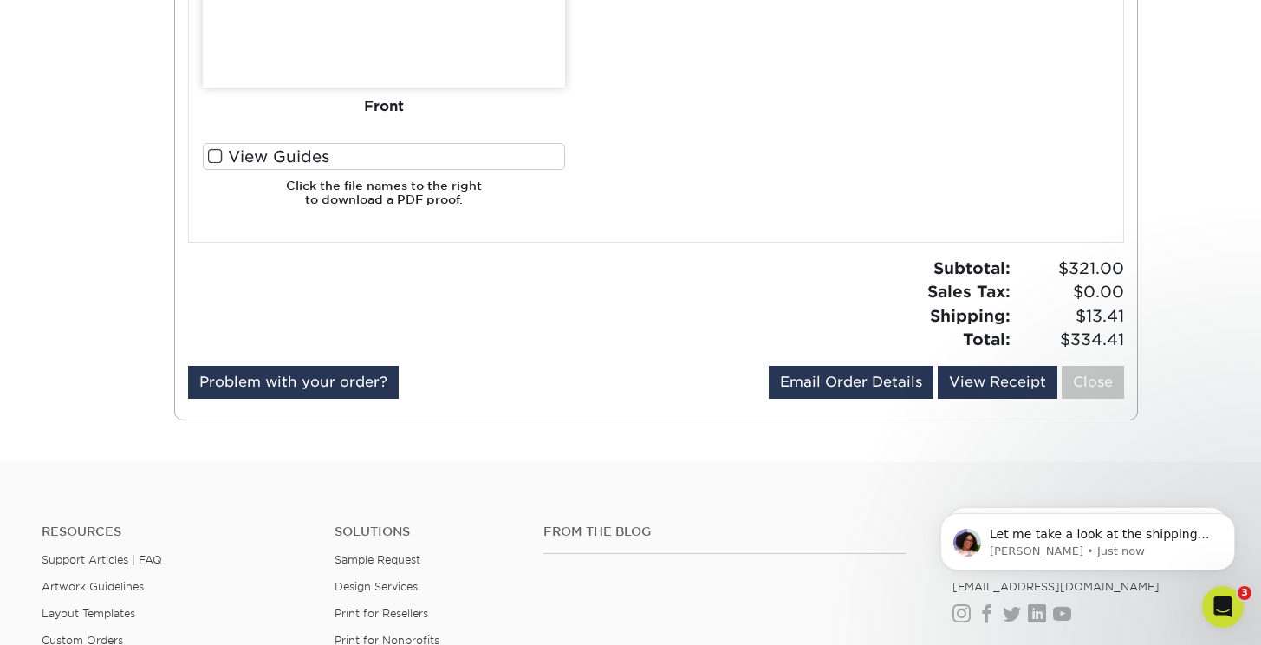
scroll to position [1258, 0]
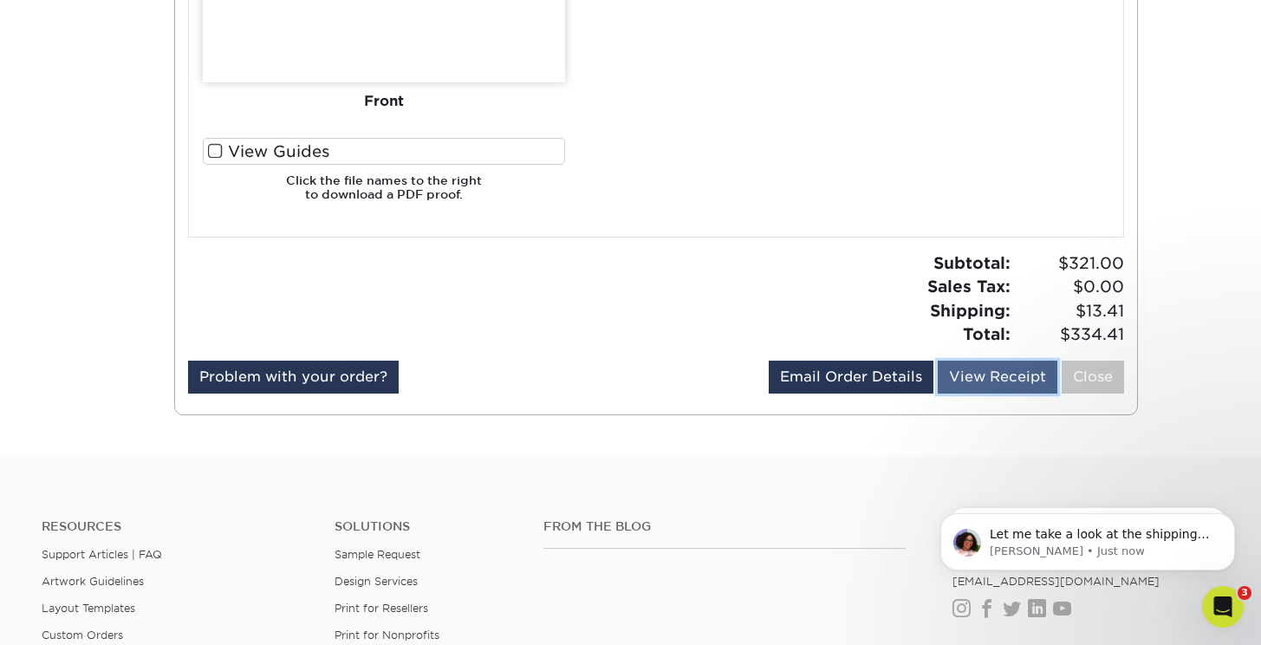
click at [1004, 376] on link "View Receipt" at bounding box center [997, 376] width 120 height 33
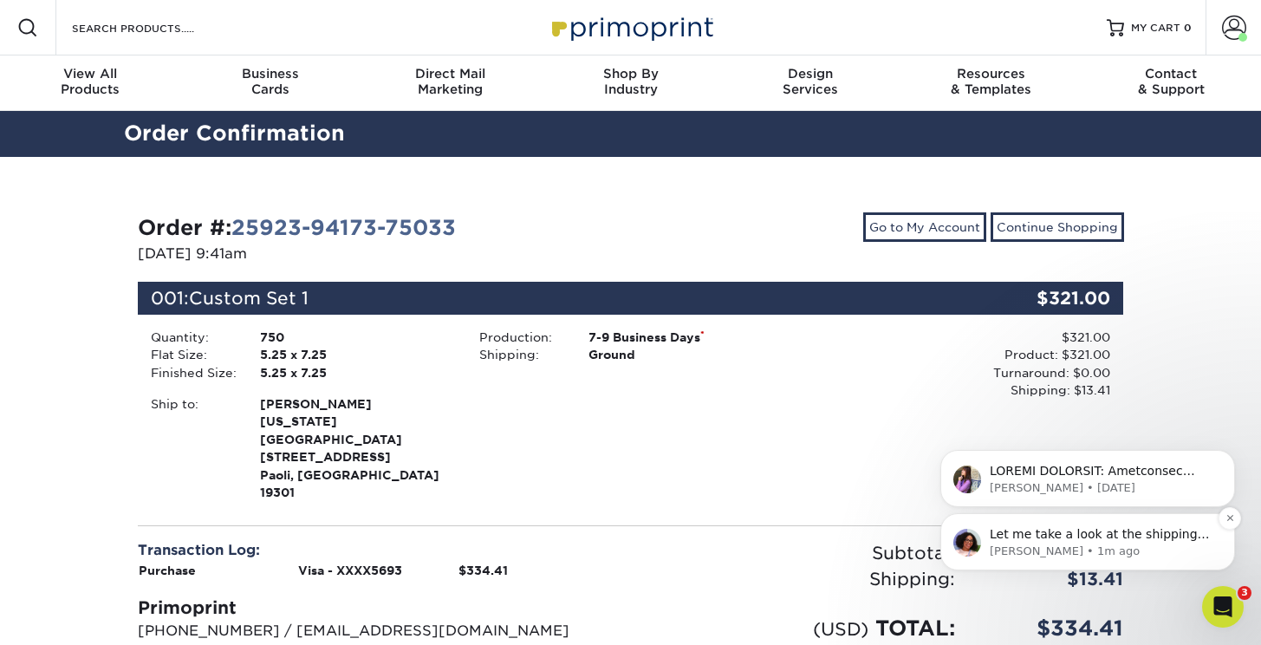
click at [1062, 552] on p "Avery • 1m ago" at bounding box center [1101, 551] width 224 height 16
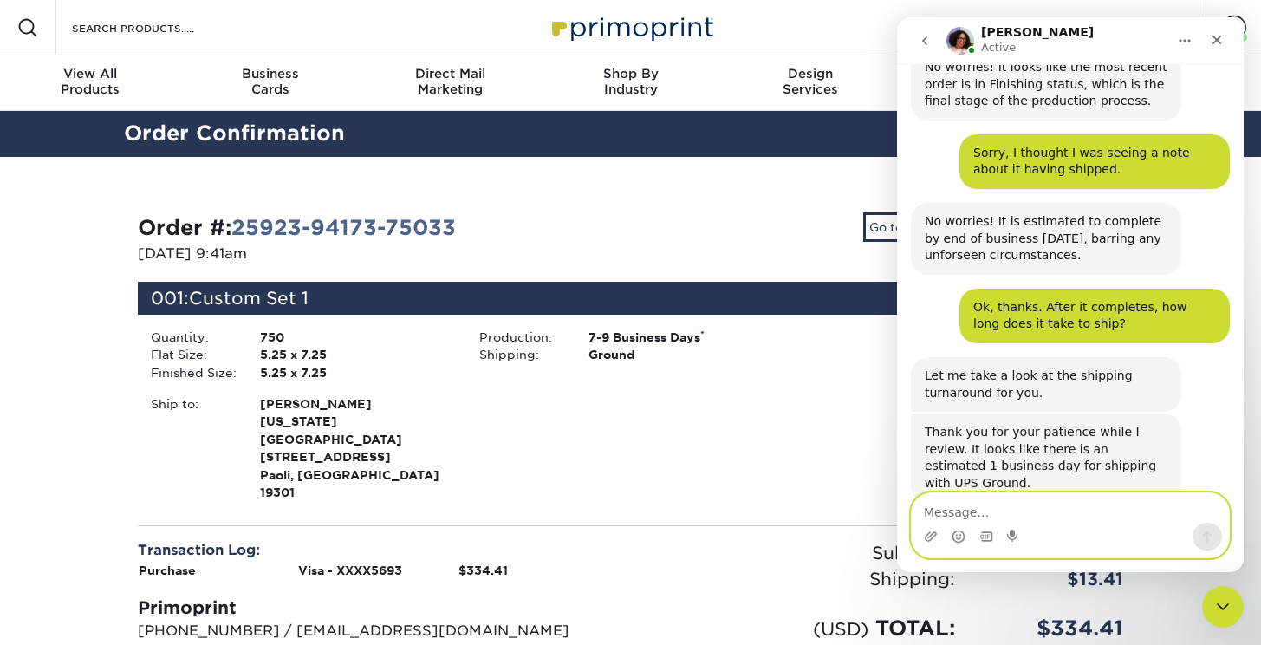
scroll to position [864, 0]
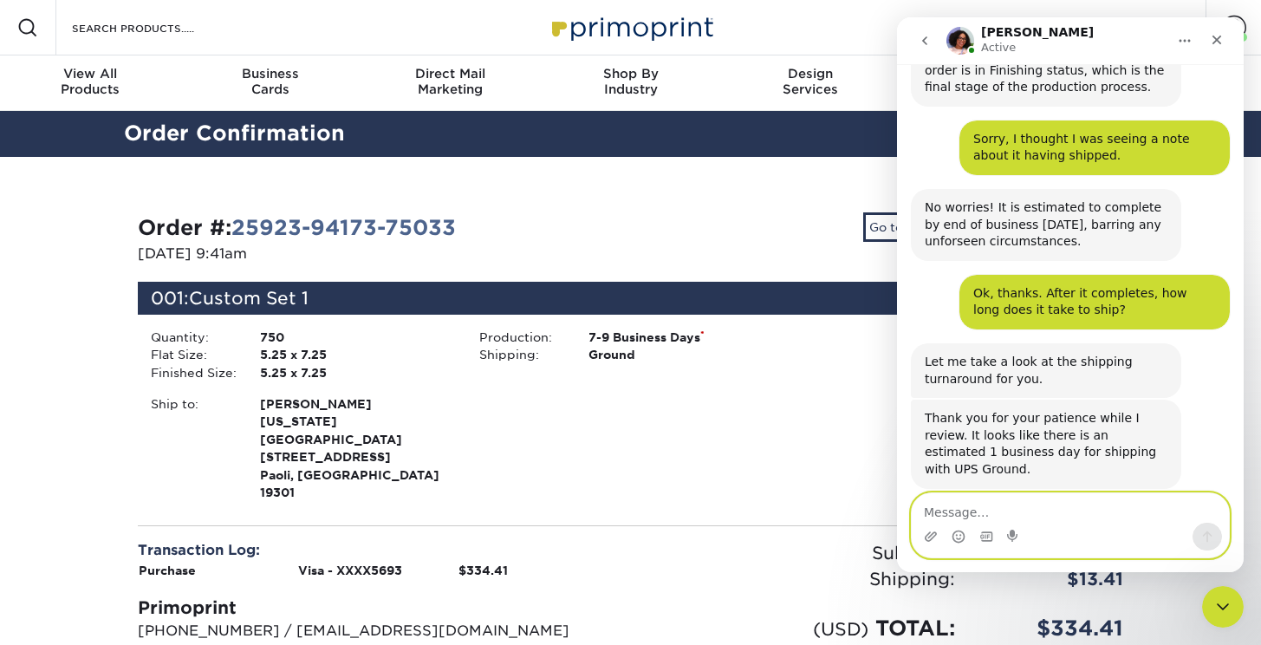
click at [965, 511] on textarea "Message…" at bounding box center [1069, 507] width 317 height 29
type textarea "Great. Thanks so much for your help."
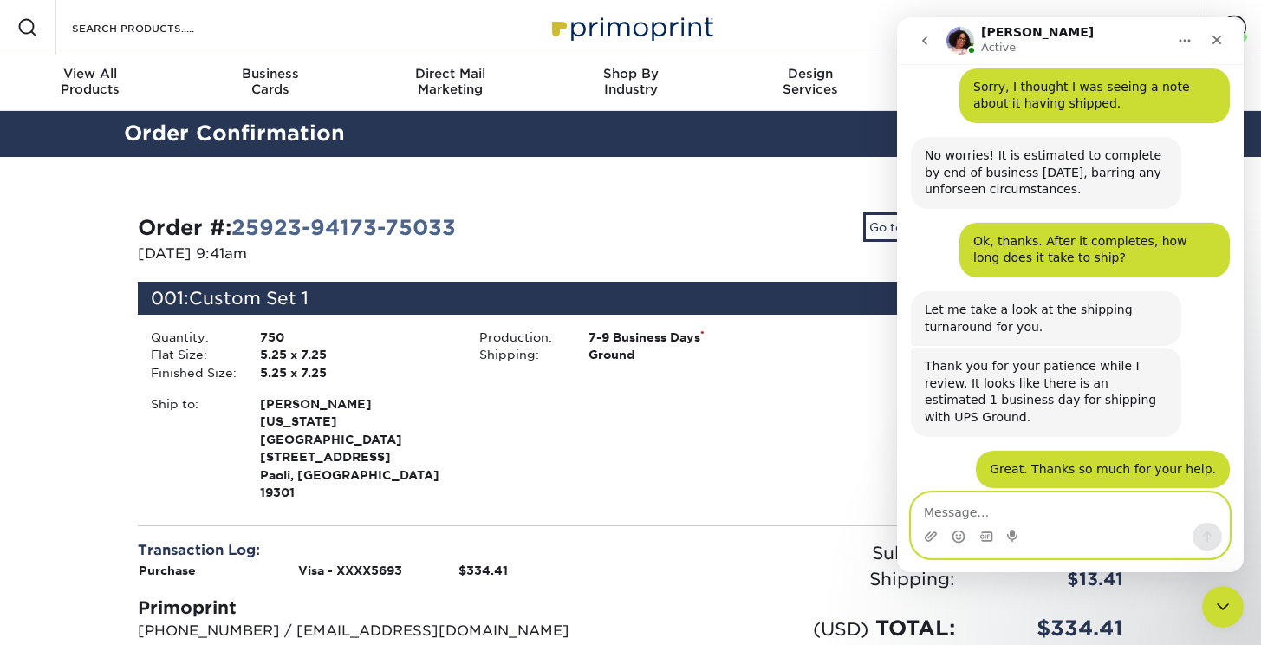
scroll to position [984, 0]
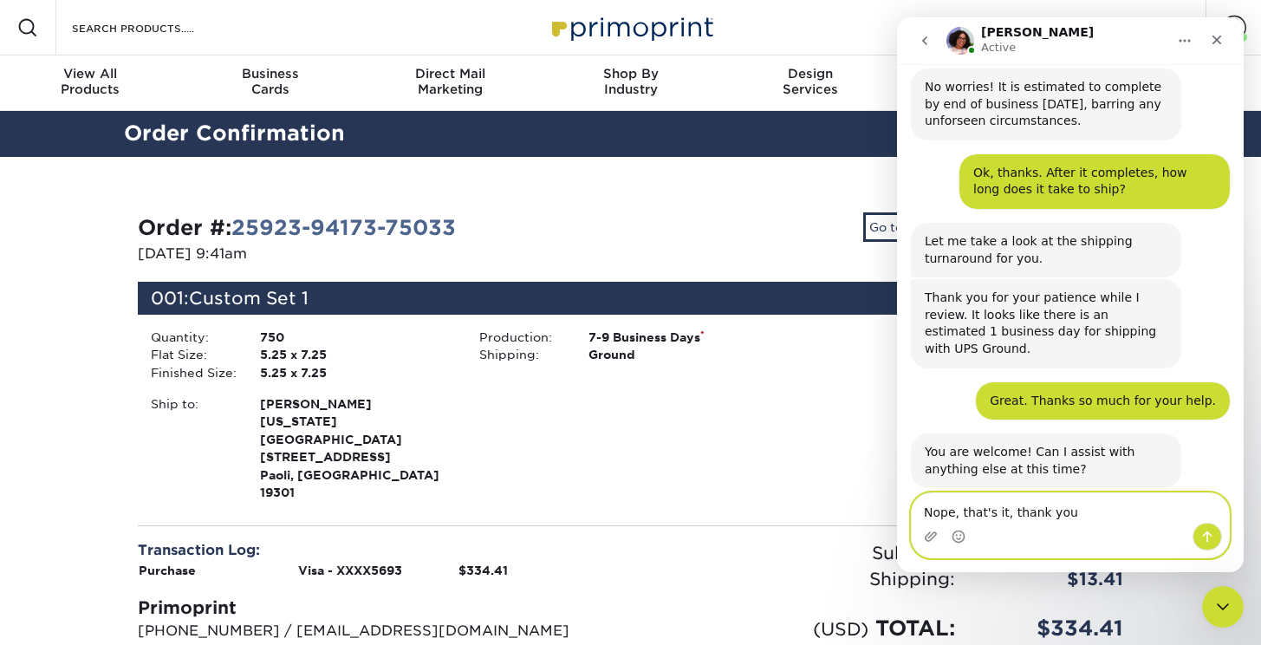
type textarea "Nope, that's it, thank you."
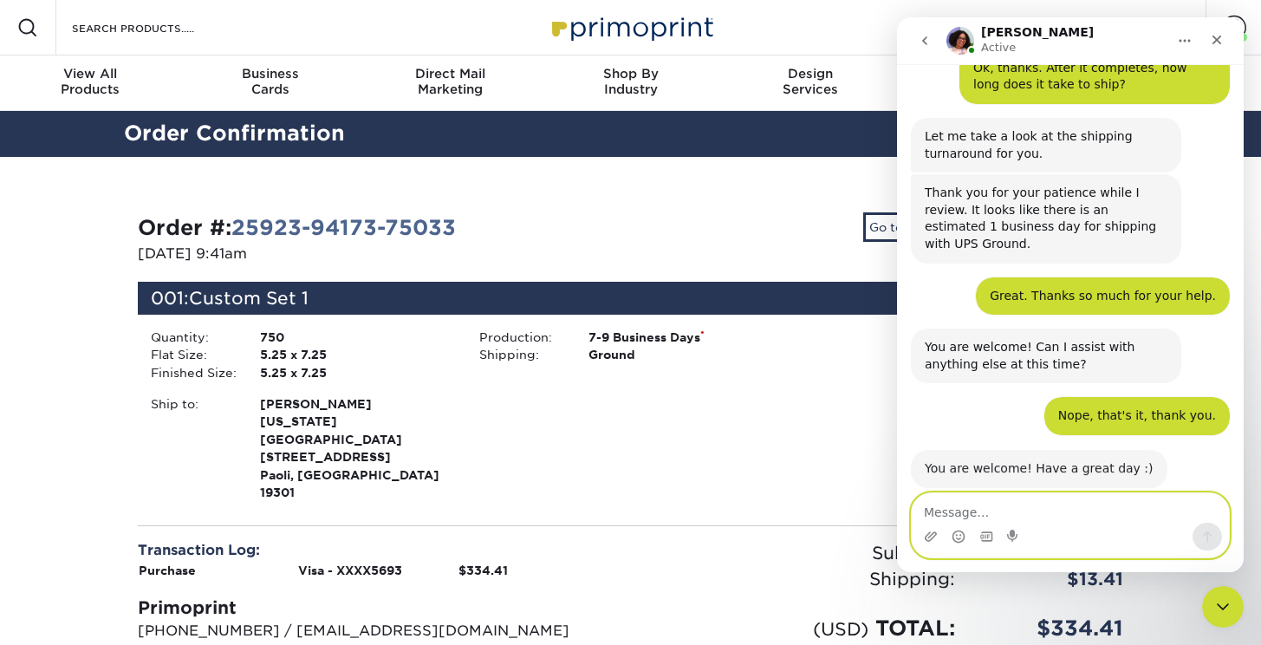
scroll to position [1087, 0]
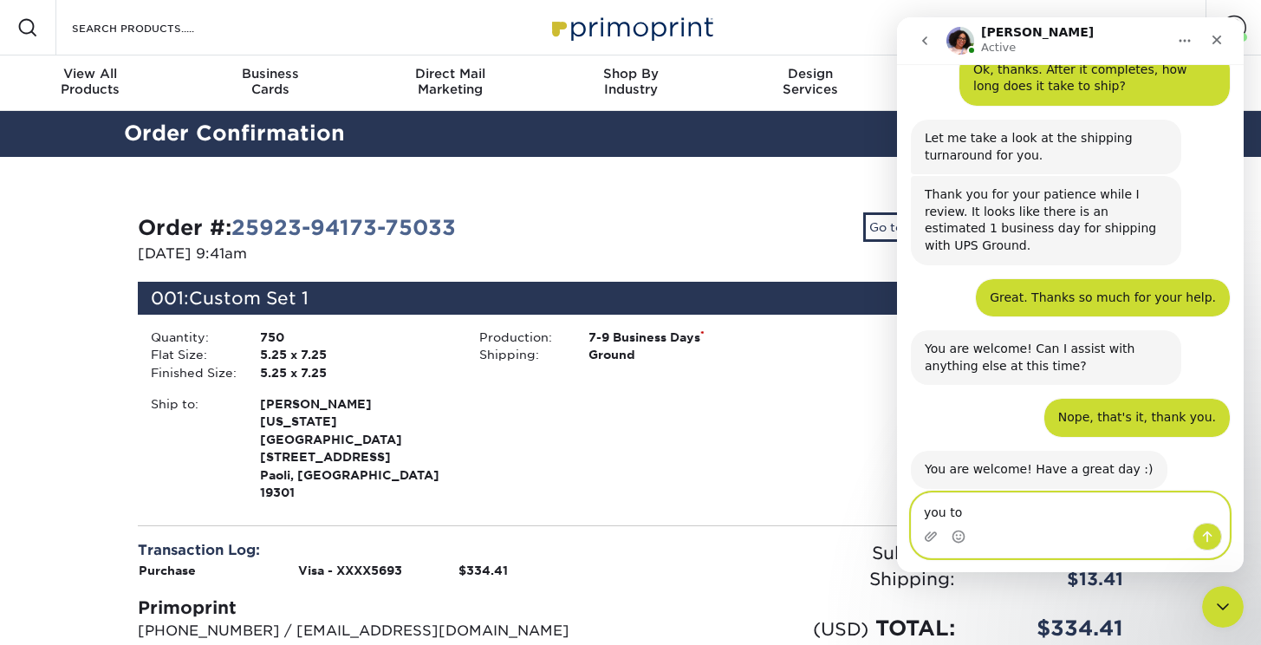
type textarea "you too"
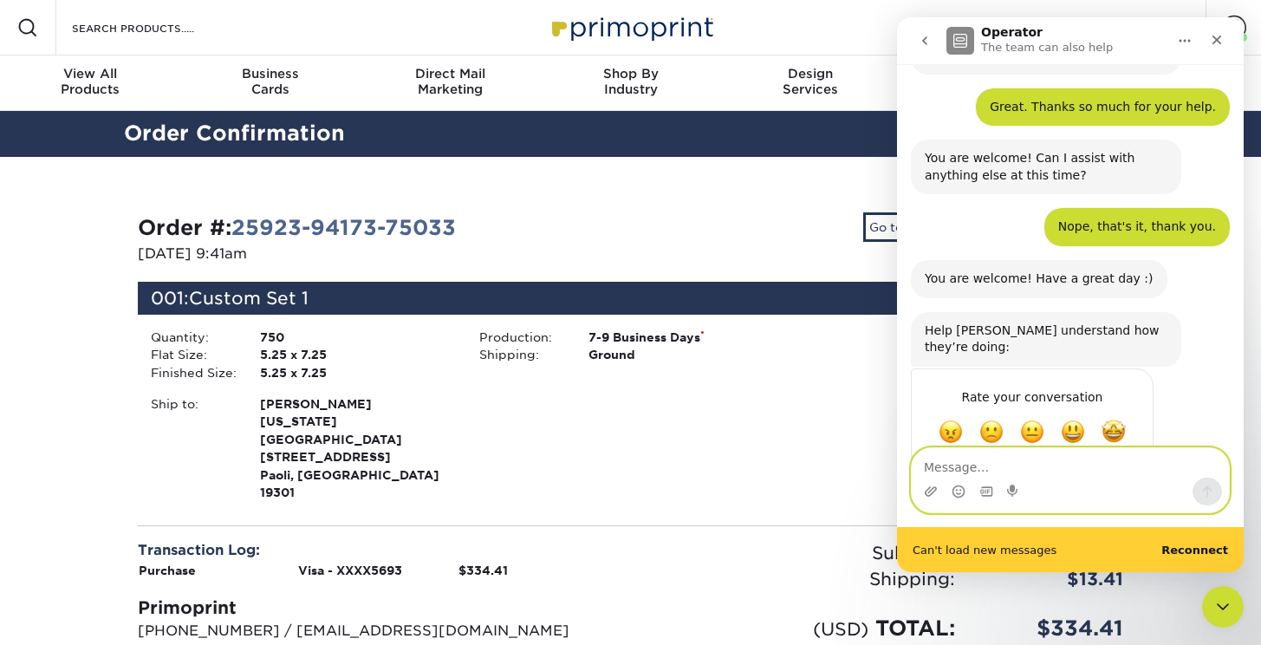
scroll to position [1322, 0]
